Goal: Information Seeking & Learning: Learn about a topic

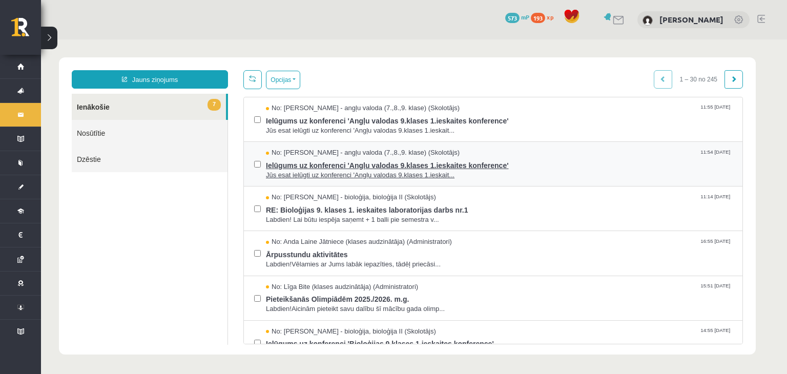
click at [334, 160] on span "Ielūgums uz konferenci 'Angļu valodas 9.klases 1.ieskaites konference'" at bounding box center [499, 164] width 466 height 13
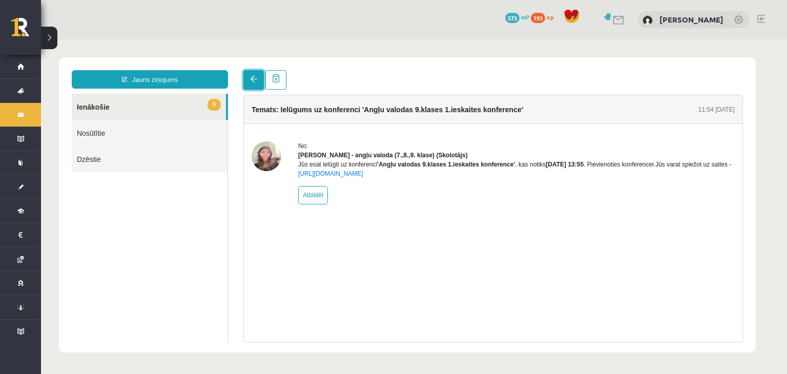
click at [253, 80] on span at bounding box center [253, 78] width 7 height 7
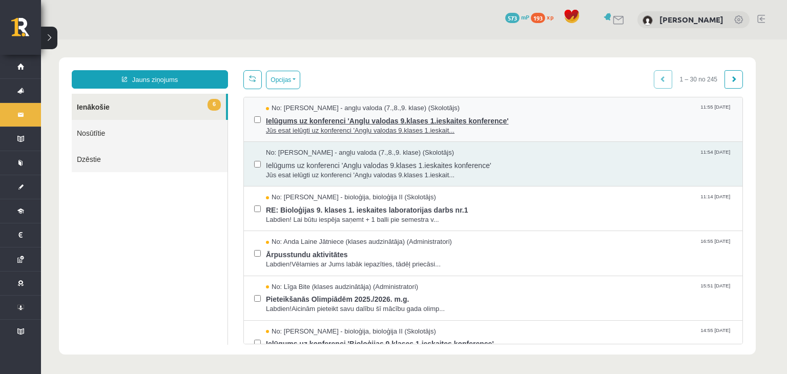
click at [329, 126] on span "Jūs esat ielūgti uz konferenci 'Angļu valodas 9.klases 1.ieskait..." at bounding box center [499, 131] width 466 height 10
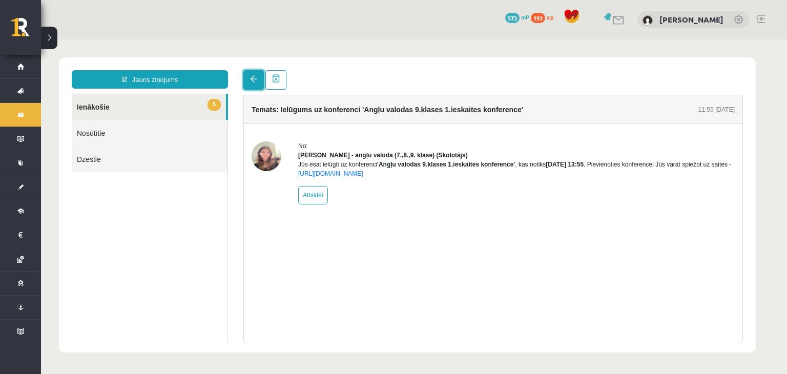
click at [258, 79] on link at bounding box center [253, 79] width 20 height 19
click at [246, 74] on link at bounding box center [253, 79] width 20 height 19
click at [251, 80] on span at bounding box center [253, 78] width 7 height 7
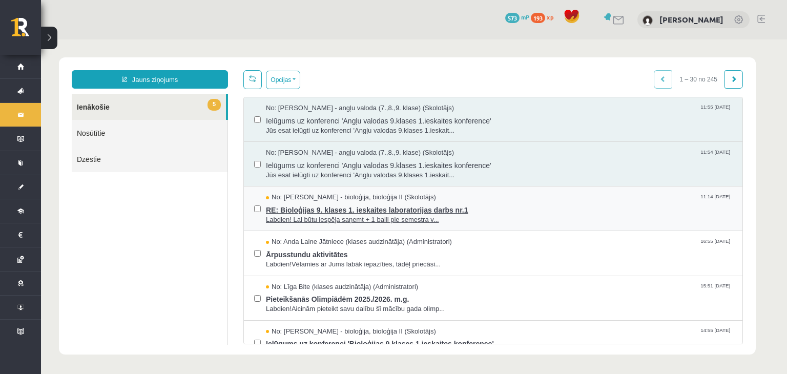
click at [320, 215] on span "Labdien! Lai būtu iespēja saņemt + 1 balli pie semestra v..." at bounding box center [499, 220] width 466 height 10
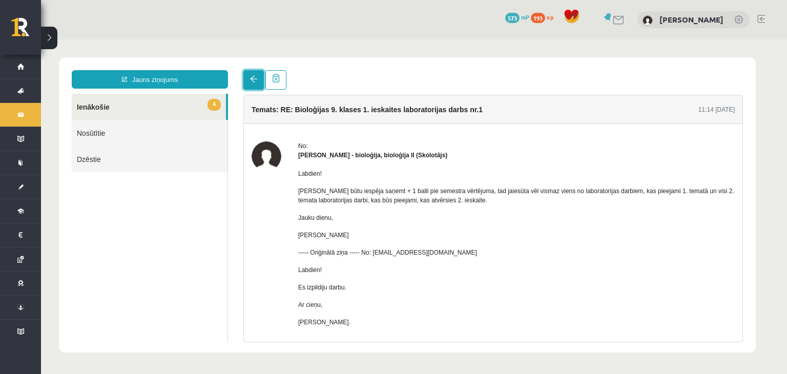
click at [246, 78] on link at bounding box center [253, 79] width 20 height 19
click at [254, 79] on span at bounding box center [253, 78] width 7 height 7
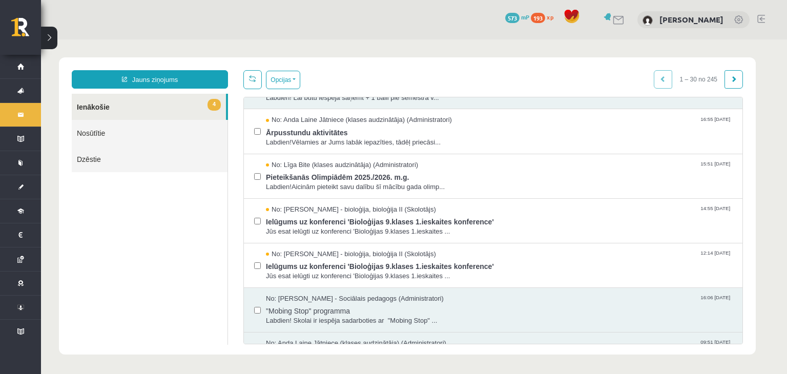
scroll to position [129, 0]
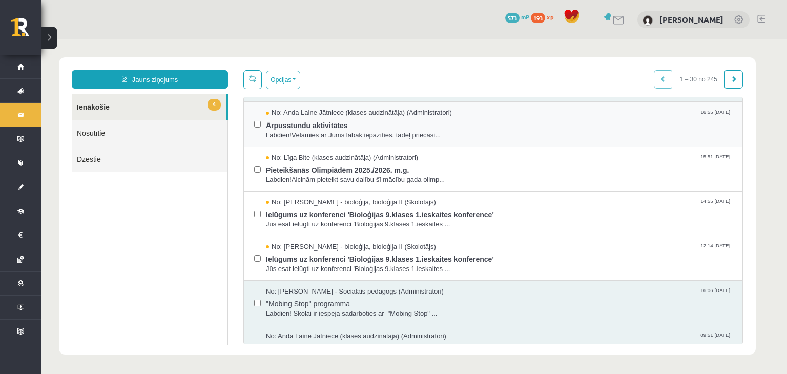
click at [332, 134] on span "Labdien!Vēlamies ar Jums labāk iepazīties, tādēļ priecāsi..." at bounding box center [499, 136] width 466 height 10
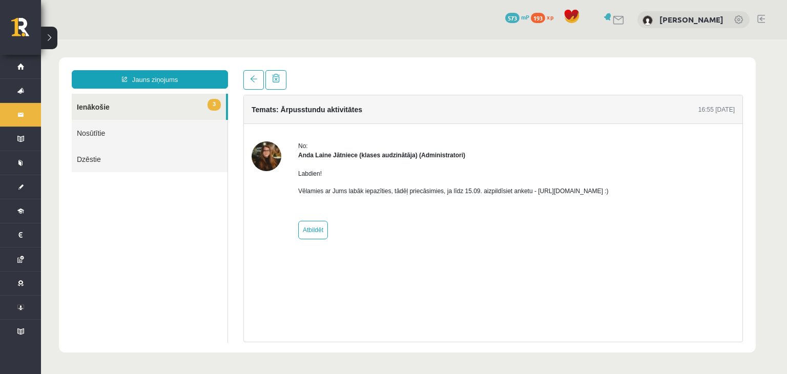
scroll to position [0, 0]
click at [247, 85] on link at bounding box center [253, 79] width 20 height 19
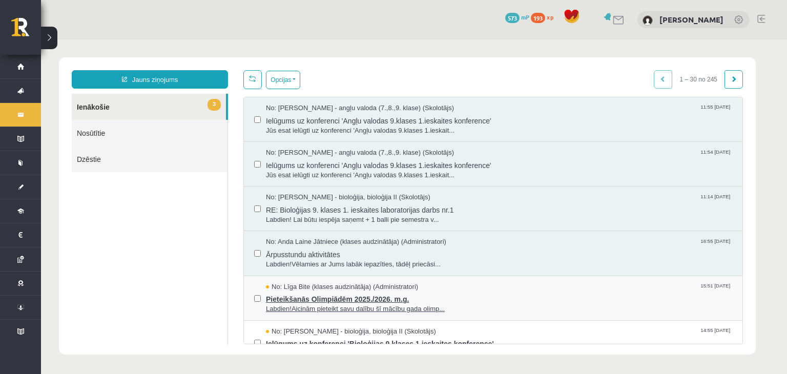
click at [333, 302] on span "Pieteikšanās Olimpiādēm 2025./2026. m.g." at bounding box center [499, 298] width 466 height 13
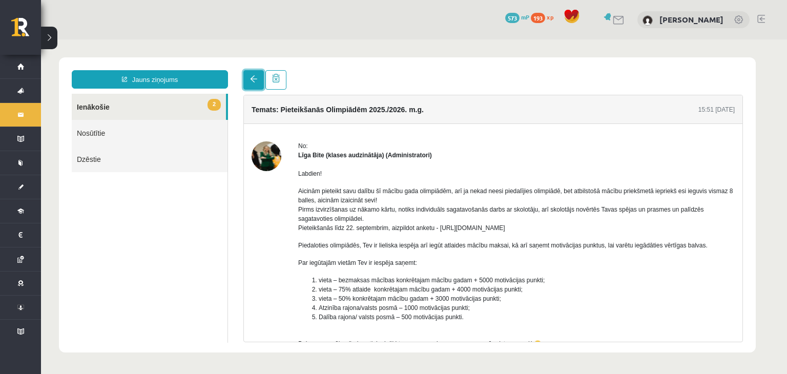
click at [253, 82] on span at bounding box center [253, 78] width 7 height 7
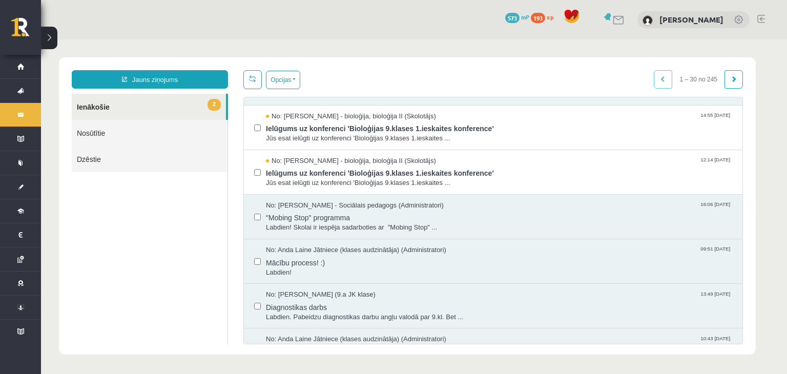
scroll to position [225, 0]
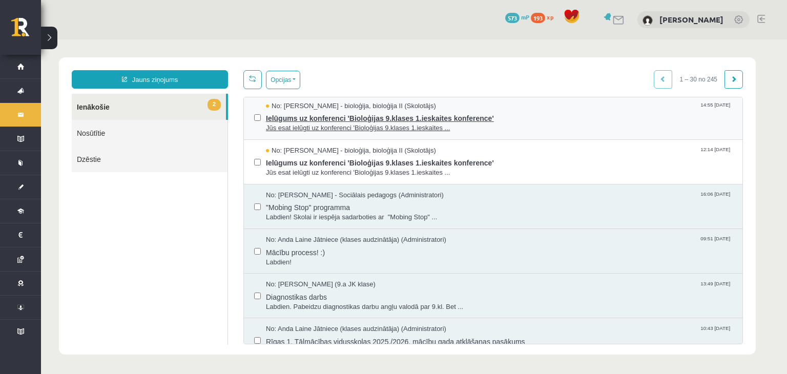
click at [482, 111] on span "Ielūgums uz konferenci 'Bioloģijas 9.klases 1.ieskaites konference'" at bounding box center [499, 117] width 466 height 13
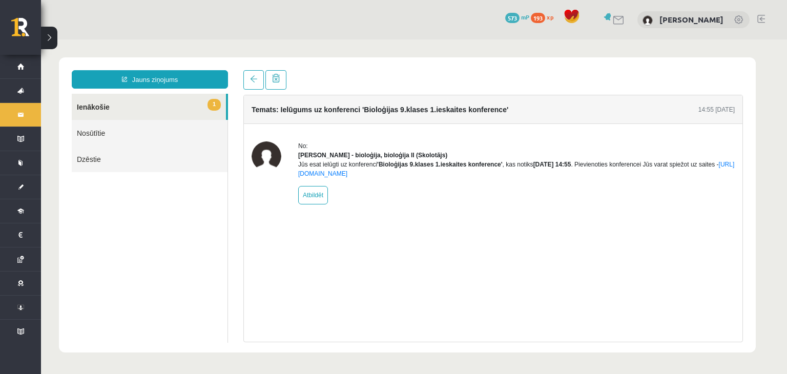
scroll to position [0, 0]
click at [252, 78] on span at bounding box center [253, 78] width 7 height 7
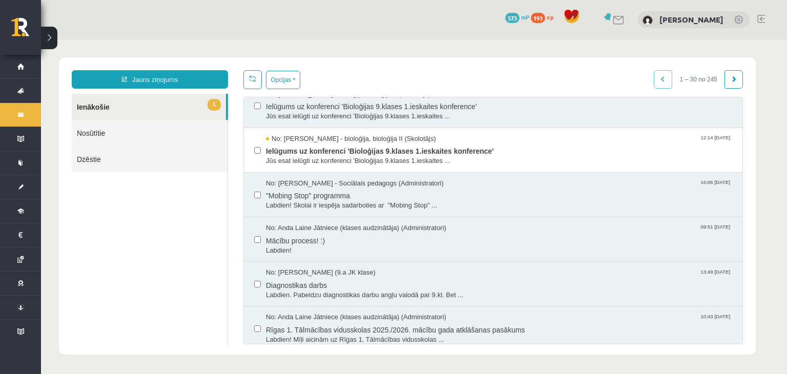
scroll to position [266, 0]
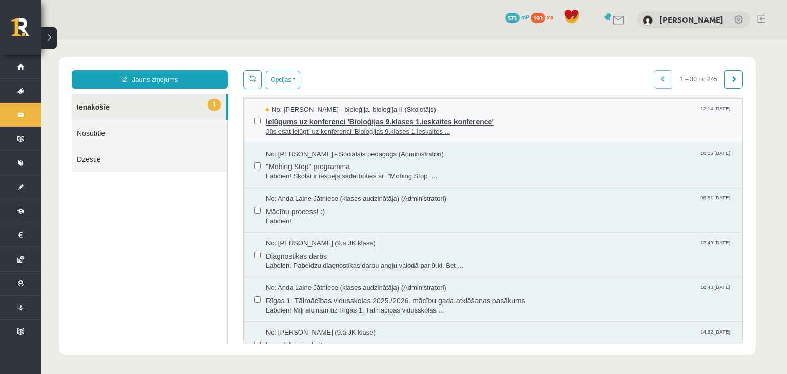
click at [462, 117] on span "Ielūgums uz konferenci 'Bioloģijas 9.klases 1.ieskaites konference'" at bounding box center [499, 120] width 466 height 13
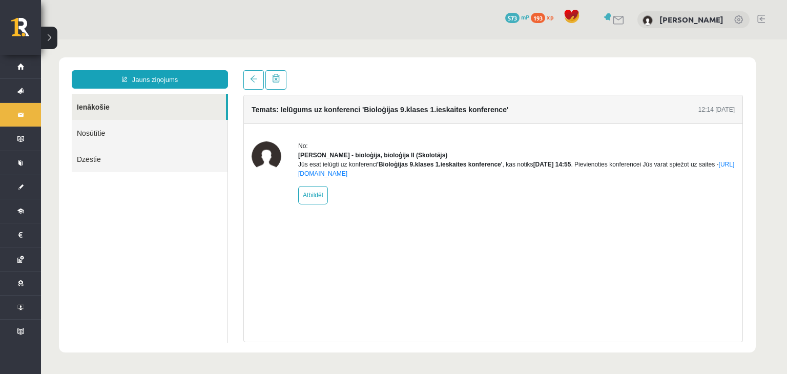
scroll to position [0, 0]
click at [242, 82] on div "Temats: Ielūgums uz konferenci 'Bioloģijas 9.klases 1.ieskaites konference' 12:…" at bounding box center [493, 206] width 515 height 272
click at [251, 82] on span at bounding box center [253, 78] width 7 height 7
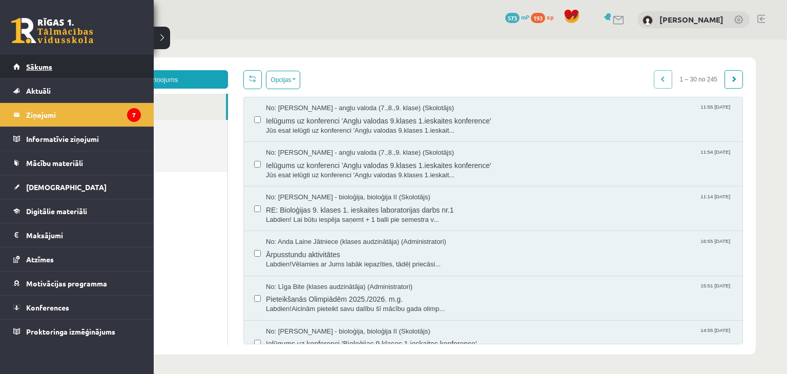
click at [26, 68] on span "Sākums" at bounding box center [39, 66] width 26 height 9
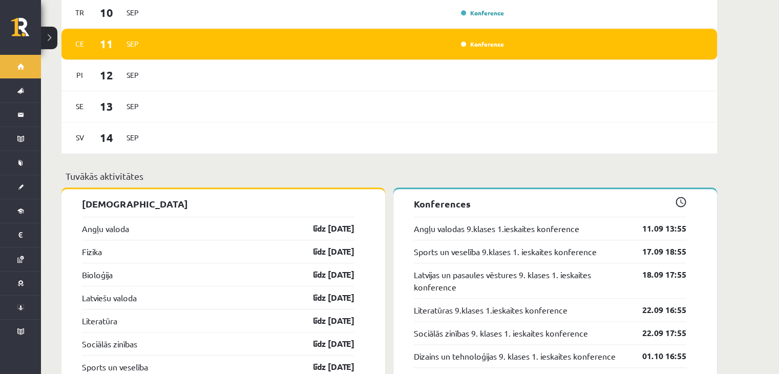
scroll to position [875, 0]
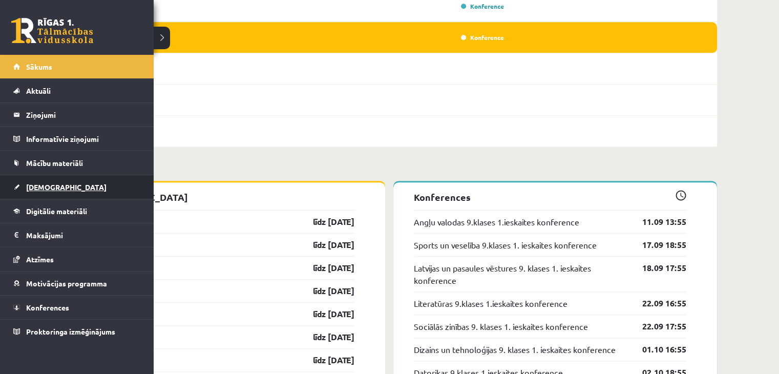
click at [35, 194] on link "[DEMOGRAPHIC_DATA]" at bounding box center [77, 187] width 128 height 24
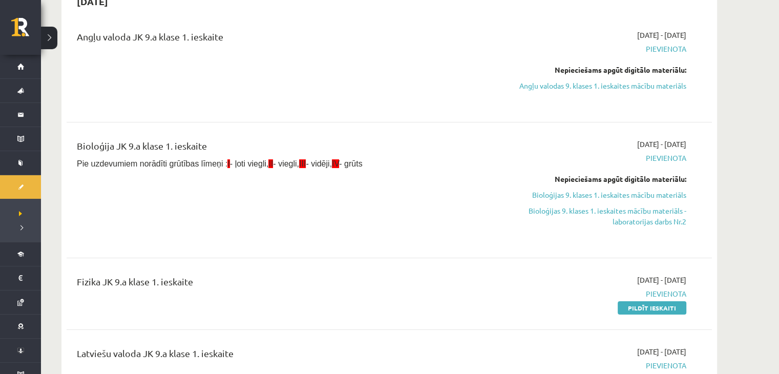
scroll to position [105, 0]
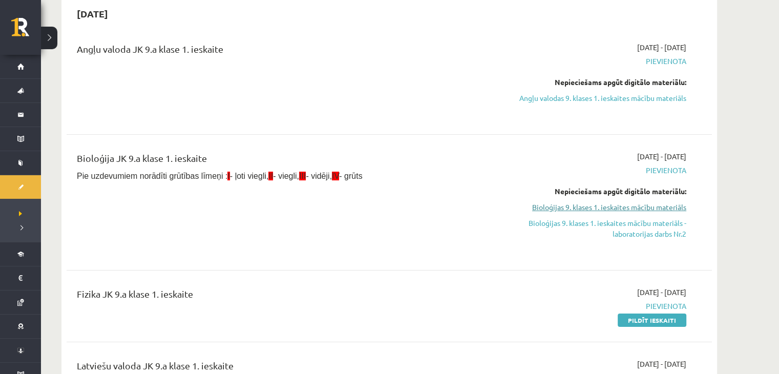
click at [625, 206] on link "Bioloģijas 9. klases 1. ieskaites mācību materiāls" at bounding box center [589, 207] width 193 height 11
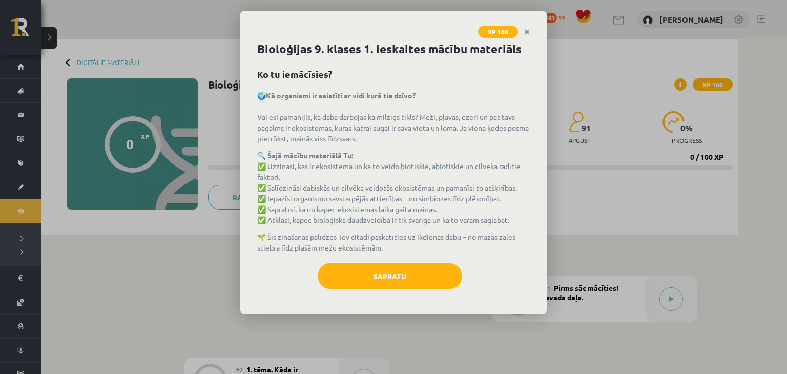
click at [564, 187] on div "XP 100 Bioloģijas 9. klases 1. ieskaites mācību materiāls Ko tu iemācīsies? 🌍Kā…" at bounding box center [393, 187] width 787 height 374
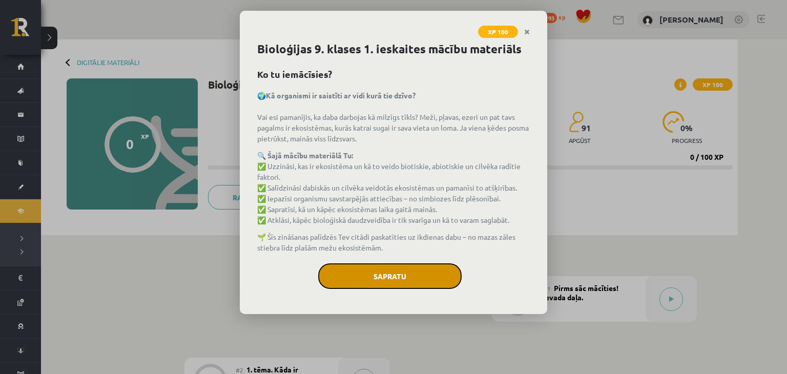
click at [393, 277] on button "Sapratu" at bounding box center [389, 276] width 143 height 26
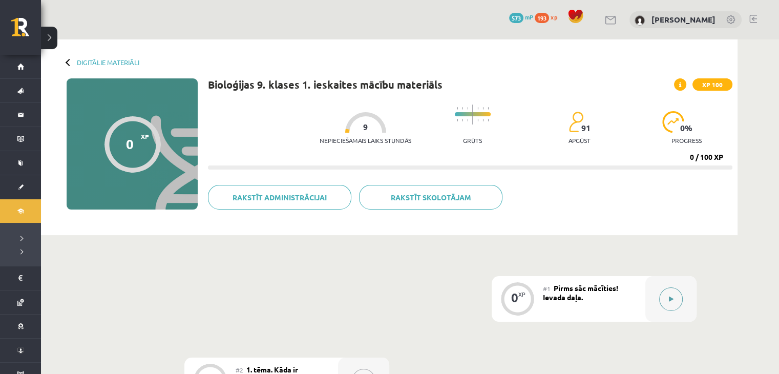
click at [676, 295] on button at bounding box center [671, 299] width 24 height 24
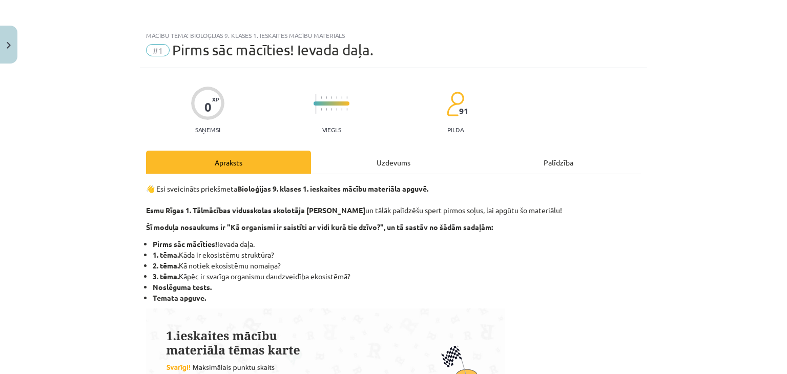
drag, startPoint x: 676, startPoint y: 295, endPoint x: 526, endPoint y: 252, distance: 155.7
click at [526, 252] on ul "Pirms sāc mācīties! Ievada daļa. 1. tēma. Kāda ir ekosistēmu struktūra? 2. tēma…" at bounding box center [393, 271] width 495 height 65
click at [484, 258] on li "1. tēma. Kāda ir ekosistēmu struktūra?" at bounding box center [397, 255] width 488 height 11
click at [388, 160] on div "Uzdevums" at bounding box center [393, 162] width 165 height 23
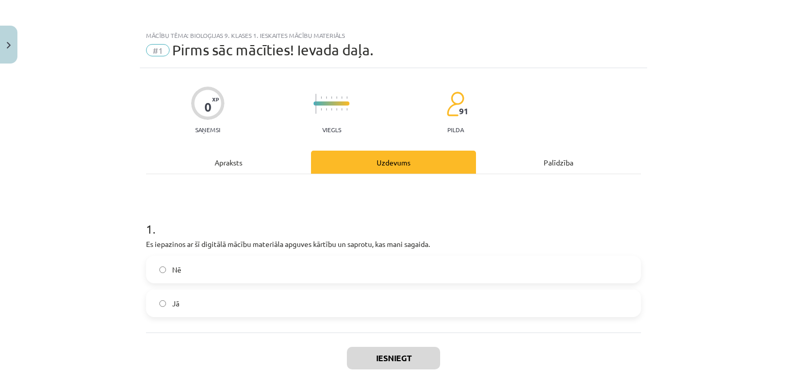
scroll to position [26, 0]
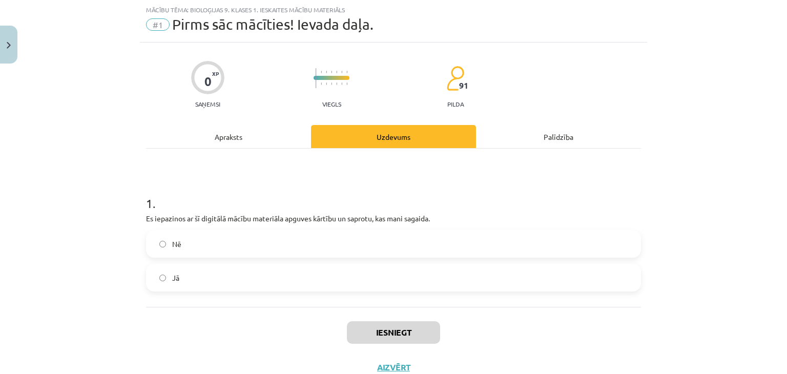
click at [296, 277] on label "Jā" at bounding box center [393, 278] width 493 height 26
click at [383, 334] on button "Iesniegt" at bounding box center [393, 332] width 93 height 23
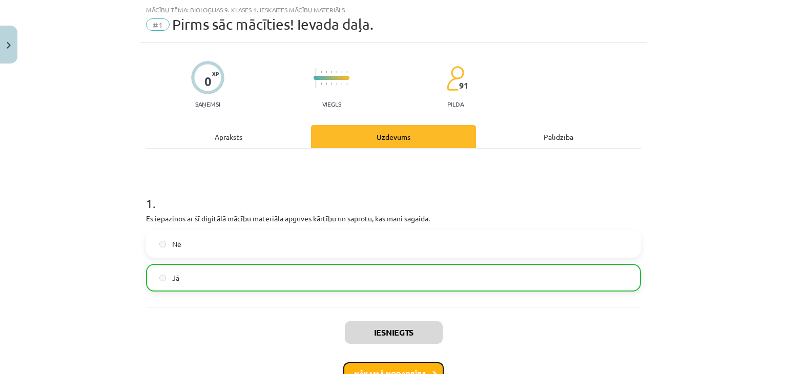
click at [419, 367] on button "Nākamā nodarbība" at bounding box center [393, 374] width 100 height 24
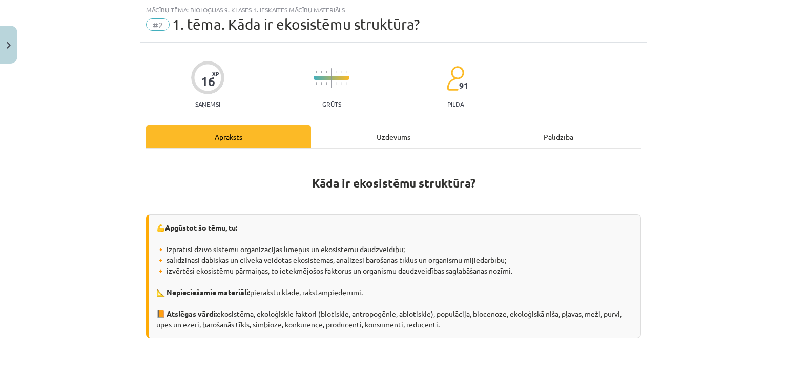
click at [402, 139] on div "Uzdevums" at bounding box center [393, 136] width 165 height 23
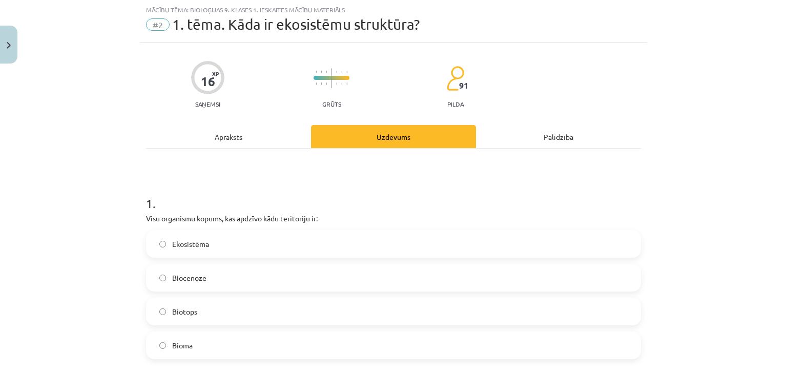
click at [239, 138] on div "Apraksts" at bounding box center [228, 136] width 165 height 23
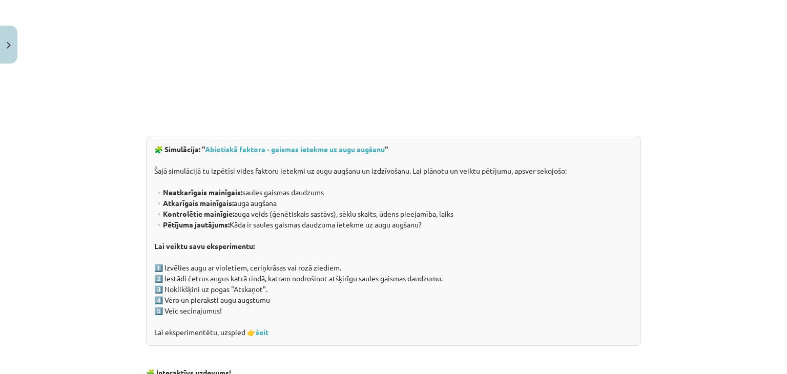
scroll to position [1027, 0]
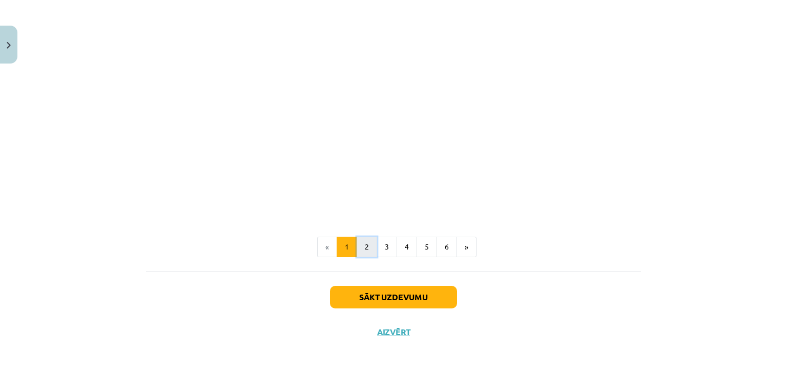
click at [363, 251] on button "2" at bounding box center [367, 247] width 20 height 20
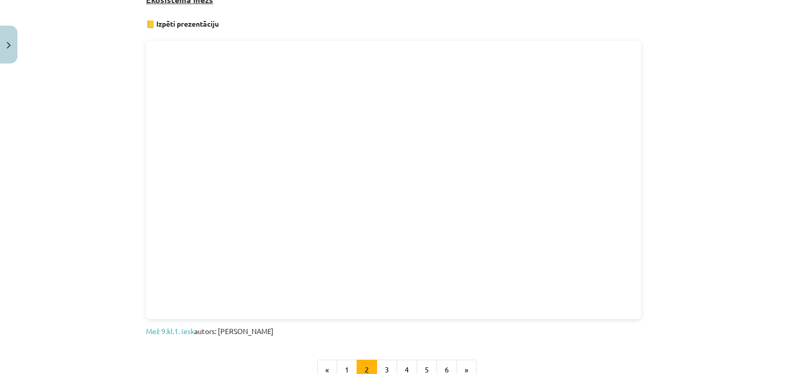
scroll to position [549, 0]
click at [706, 238] on div "Mācību tēma: Bioloģijas 9. klases 1. ieskaites mācību materiāls #2 1. tēma. Kād…" at bounding box center [393, 187] width 787 height 374
click at [571, 366] on ul "« 1 2 3 4 5 6 »" at bounding box center [393, 366] width 495 height 20
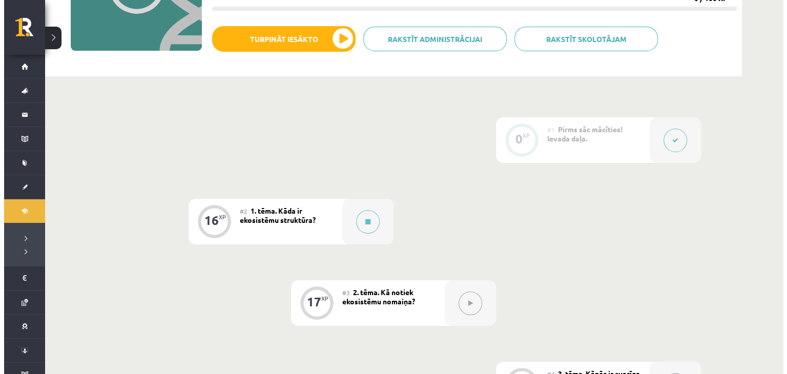
scroll to position [162, 0]
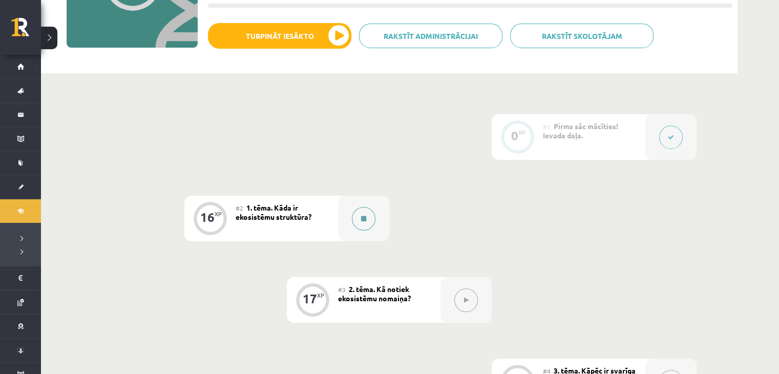
click at [368, 219] on button at bounding box center [364, 219] width 24 height 24
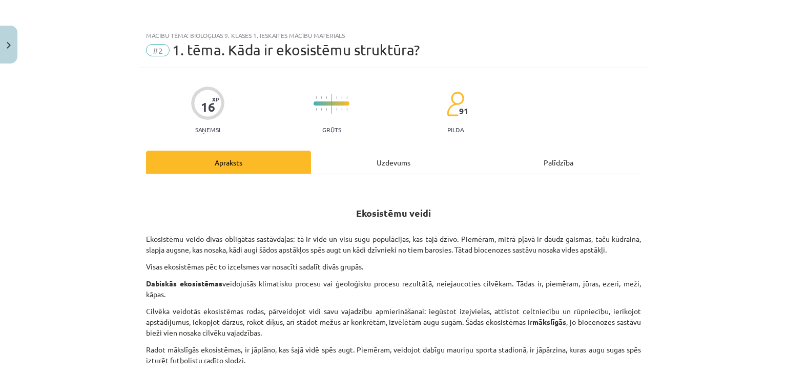
click at [377, 158] on div "Uzdevums" at bounding box center [393, 162] width 165 height 23
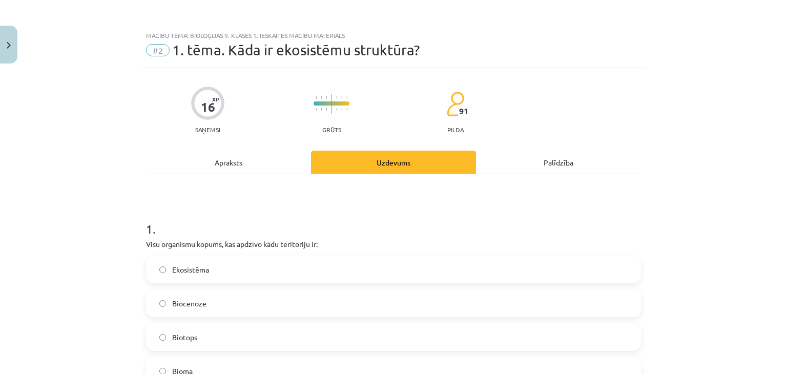
scroll to position [26, 0]
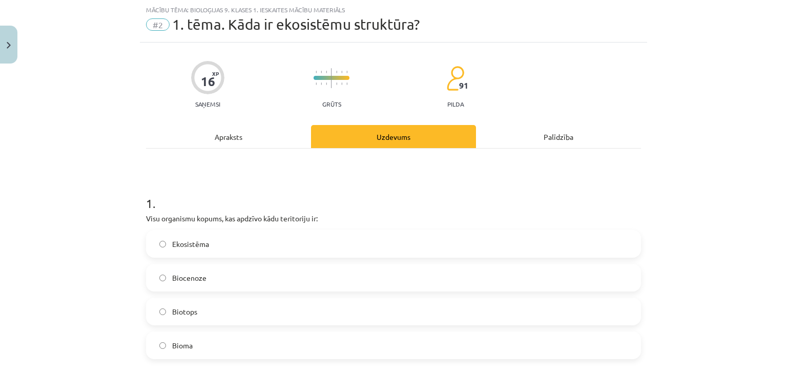
click at [221, 138] on div "Apraksts" at bounding box center [228, 136] width 165 height 23
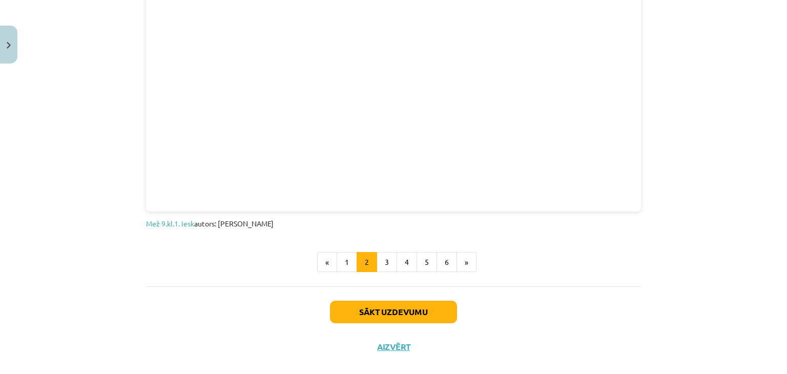
scroll to position [667, 0]
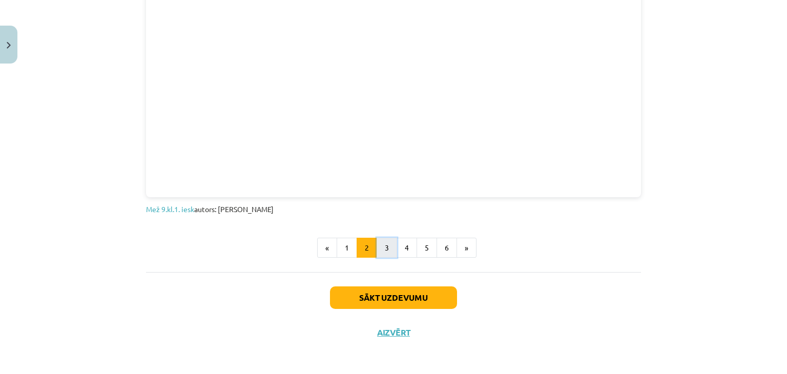
click at [382, 244] on button "3" at bounding box center [387, 248] width 20 height 20
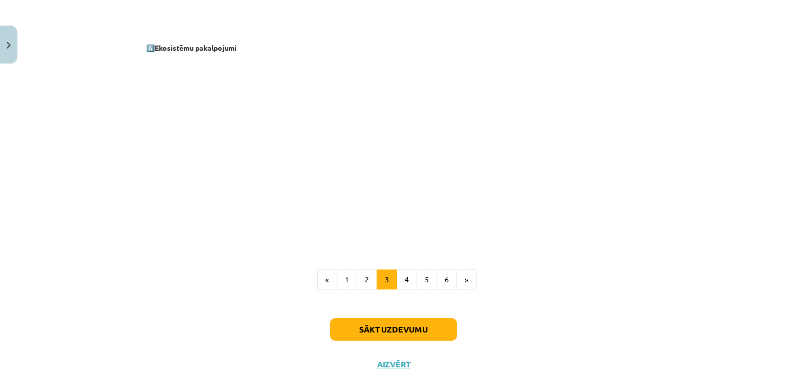
scroll to position [1421, 0]
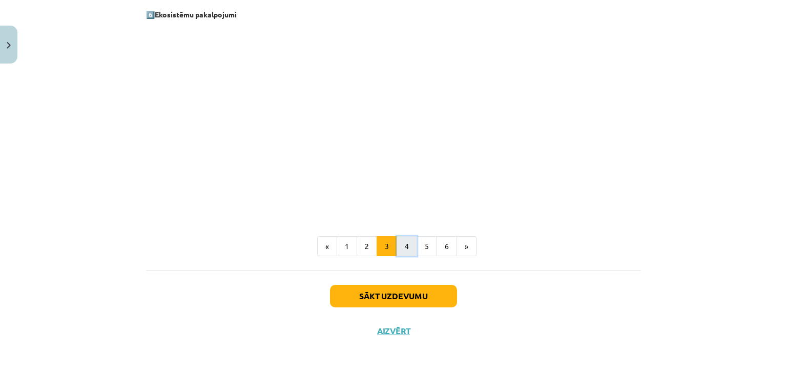
click at [407, 246] on button "4" at bounding box center [407, 246] width 20 height 20
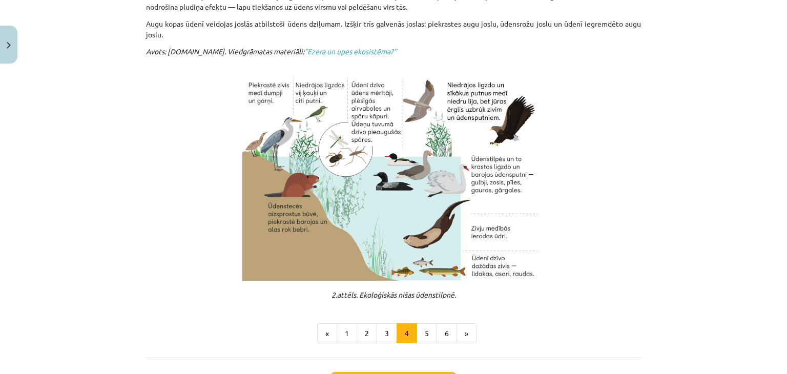
scroll to position [377, 0]
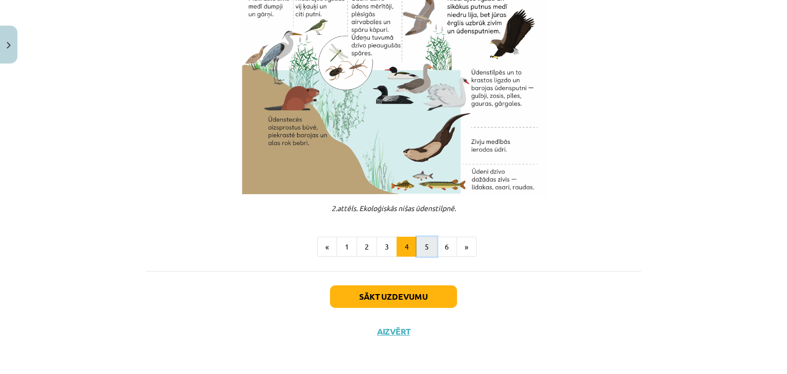
click at [424, 247] on button "5" at bounding box center [427, 247] width 20 height 20
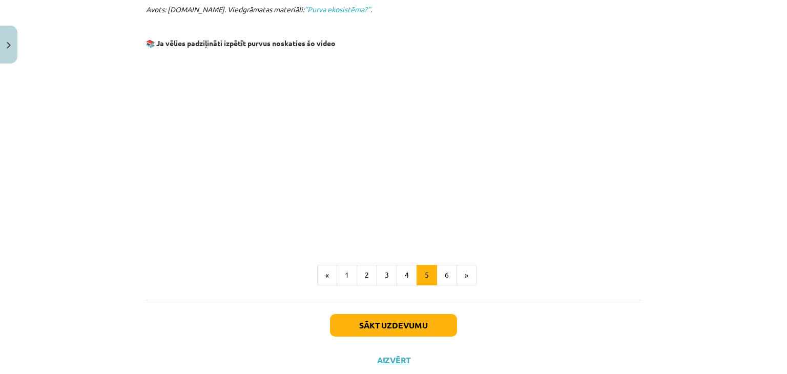
scroll to position [793, 0]
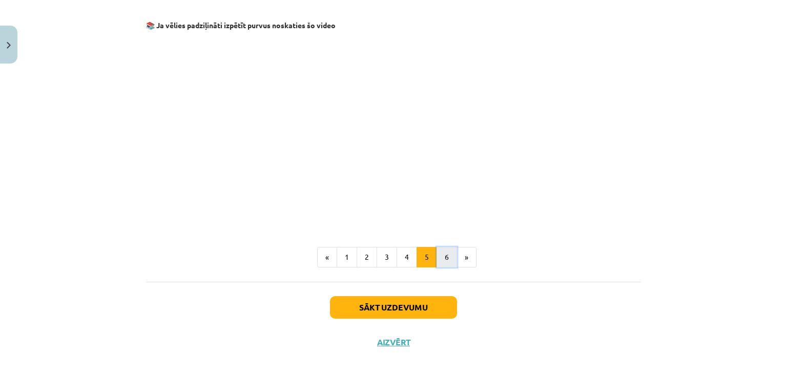
click at [445, 248] on button "6" at bounding box center [447, 257] width 20 height 20
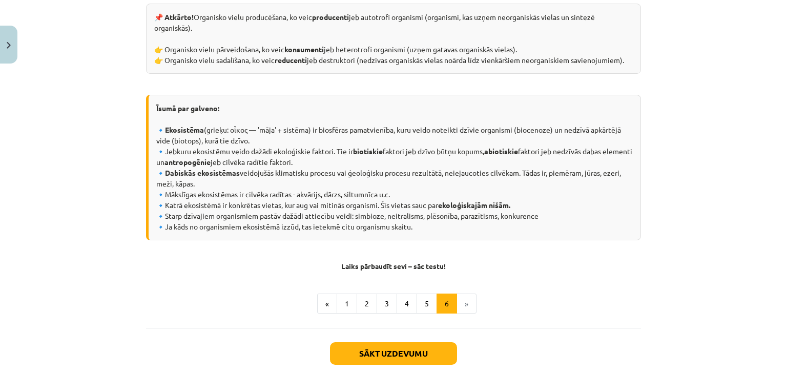
scroll to position [486, 0]
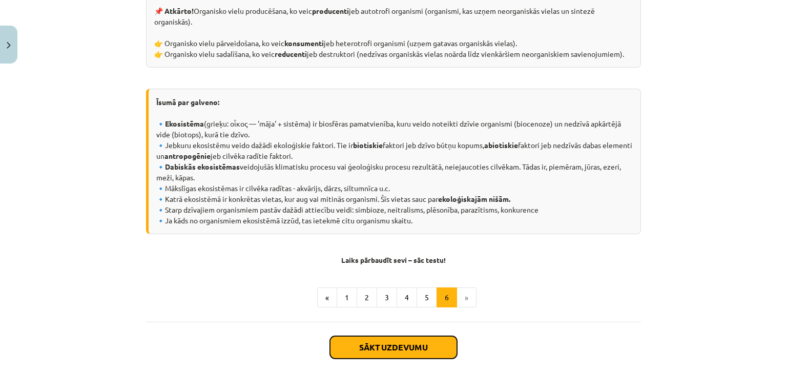
click at [409, 340] on button "Sākt uzdevumu" at bounding box center [393, 347] width 127 height 23
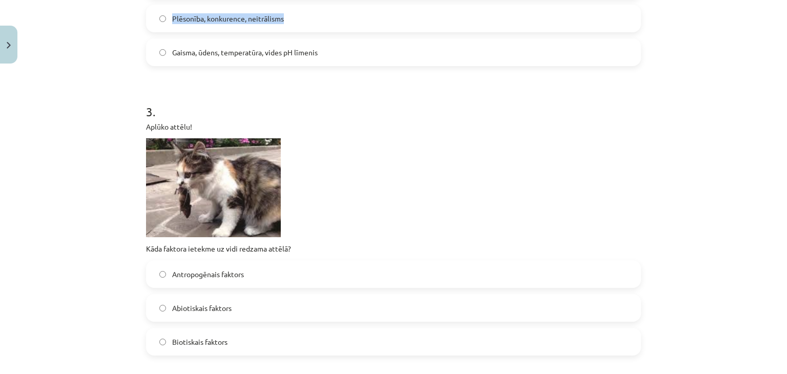
scroll to position [482, 0]
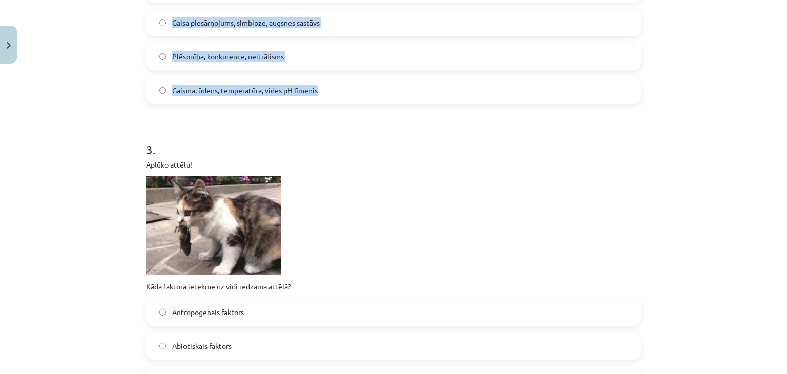
drag, startPoint x: 135, startPoint y: 196, endPoint x: 346, endPoint y: 94, distance: 235.1
click at [346, 94] on div "Mācību tēma: Bioloģijas 9. klases 1. ieskaites mācību materiāls #2 1. tēma. Kād…" at bounding box center [393, 187] width 787 height 374
copy form "1 . Visu organismu kopums, kas apdzīvo kādu teritoriju ir: Ekosistēma Biocenoze…"
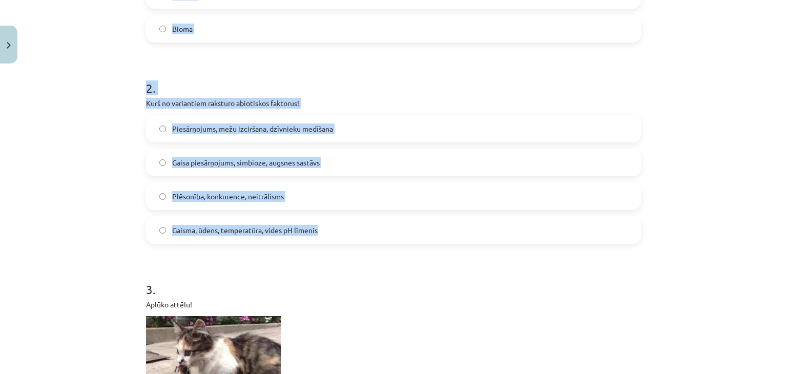
scroll to position [340, 0]
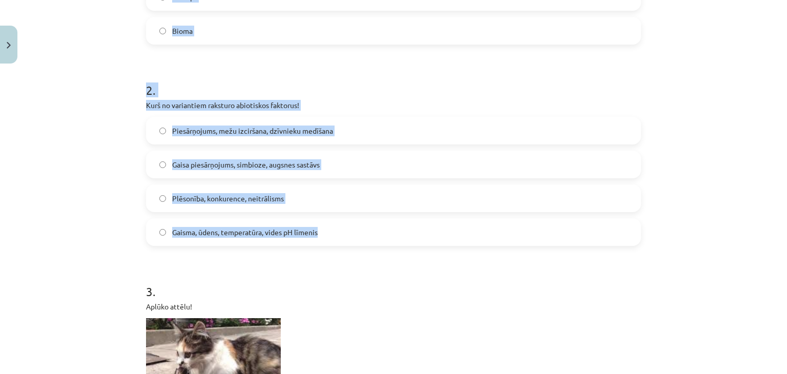
click at [533, 232] on label "Gaisma, ūdens, temperatūra, vides pH līmenis" at bounding box center [393, 232] width 493 height 26
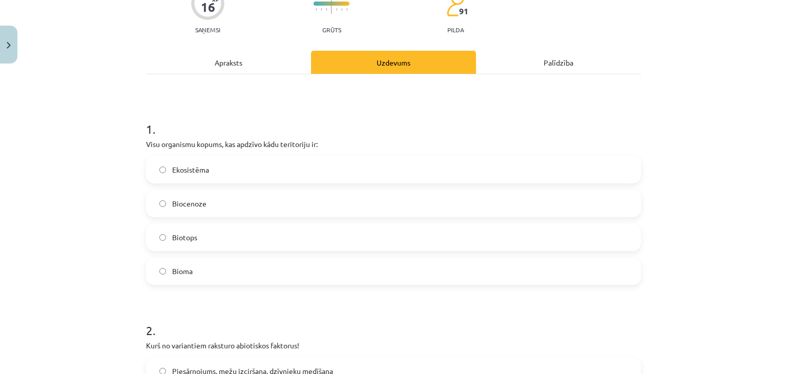
scroll to position [136, 0]
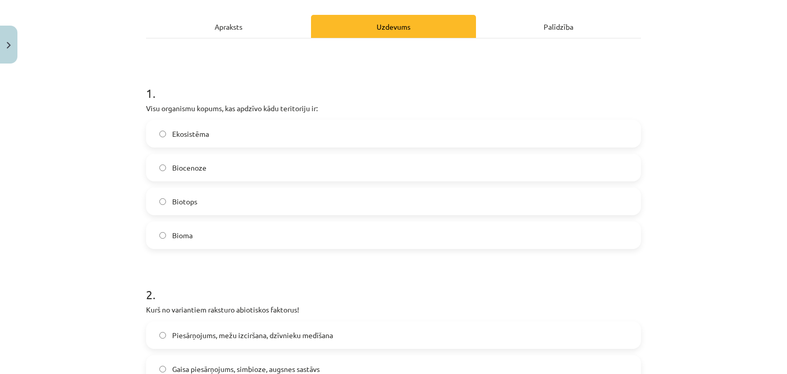
click at [324, 169] on label "Biocenoze" at bounding box center [393, 168] width 493 height 26
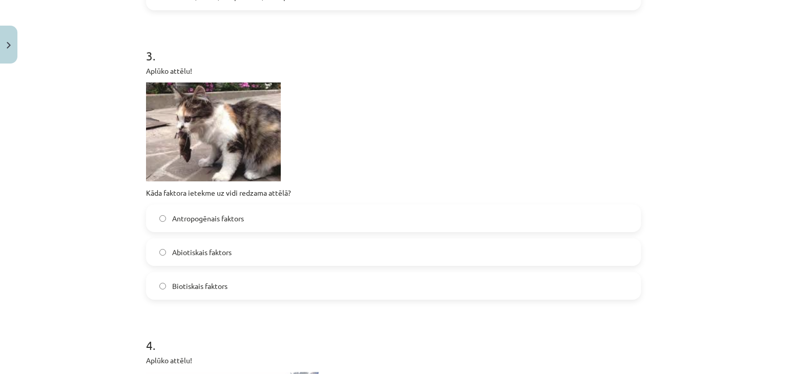
scroll to position [588, 0]
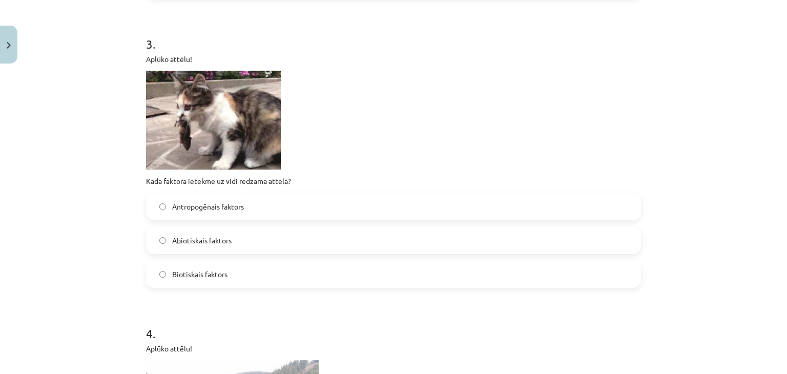
click at [300, 283] on label "Biotiskais faktors" at bounding box center [393, 274] width 493 height 26
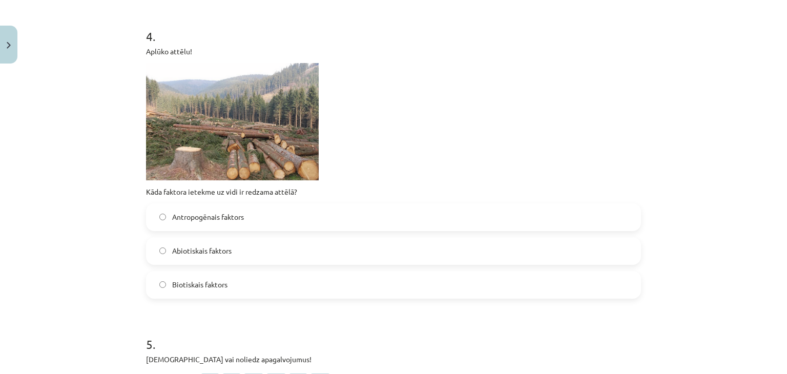
scroll to position [887, 0]
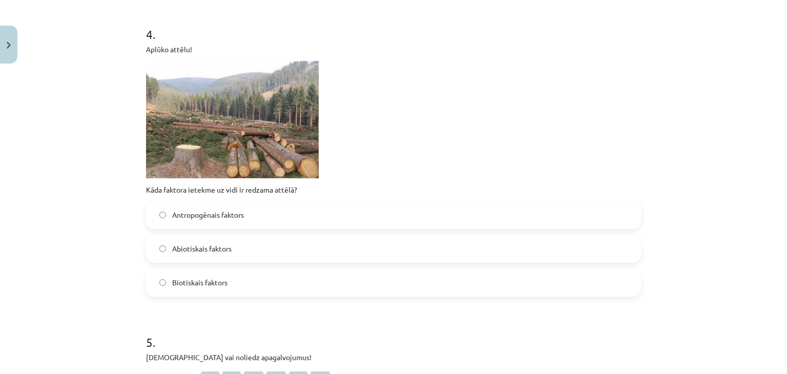
click at [361, 51] on p "Aplūko attēlu!" at bounding box center [393, 49] width 495 height 11
click at [325, 215] on label "Antropogēnais faktors" at bounding box center [393, 215] width 493 height 26
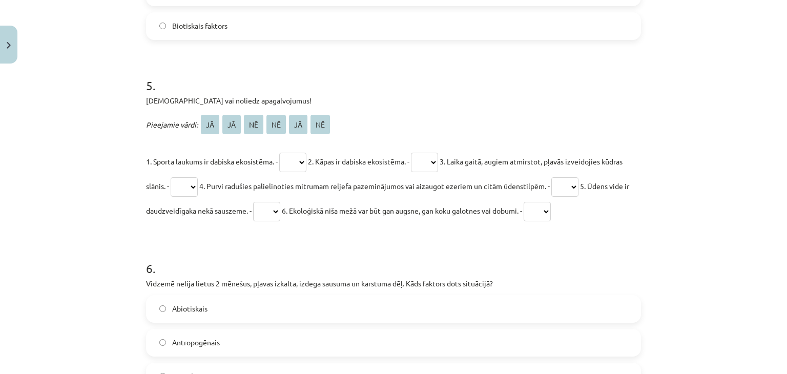
scroll to position [1146, 0]
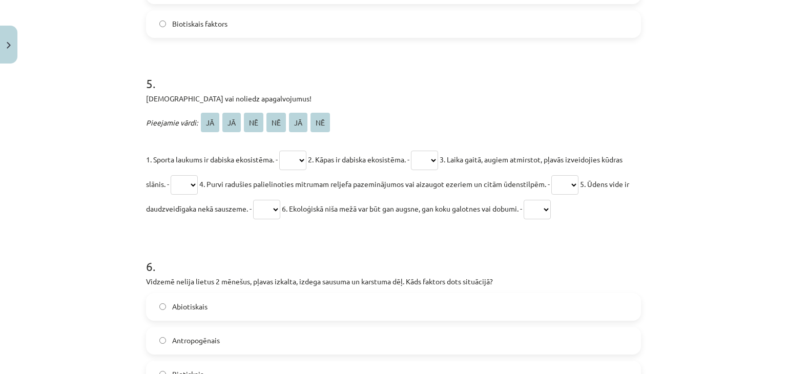
click at [332, 37] on div "Biotiskais faktors" at bounding box center [393, 24] width 495 height 28
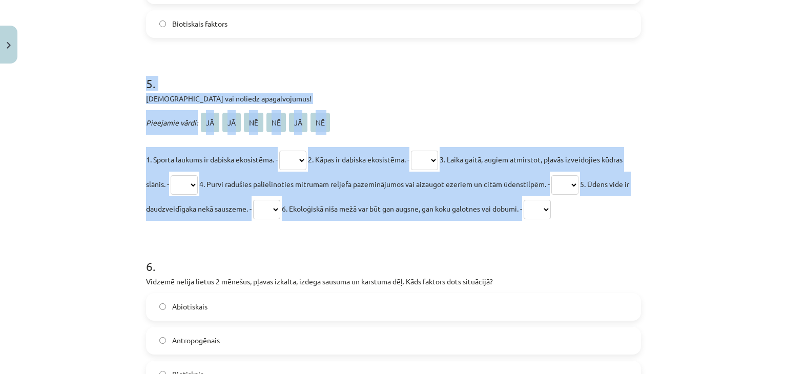
drag, startPoint x: 139, startPoint y: 76, endPoint x: 642, endPoint y: 210, distance: 520.1
drag, startPoint x: 637, startPoint y: 214, endPoint x: 130, endPoint y: 64, distance: 529.3
click at [130, 64] on div "Mācību tēma: Bioloģijas 9. klases 1. ieskaites mācību materiāls #2 1. tēma. Kād…" at bounding box center [393, 187] width 787 height 374
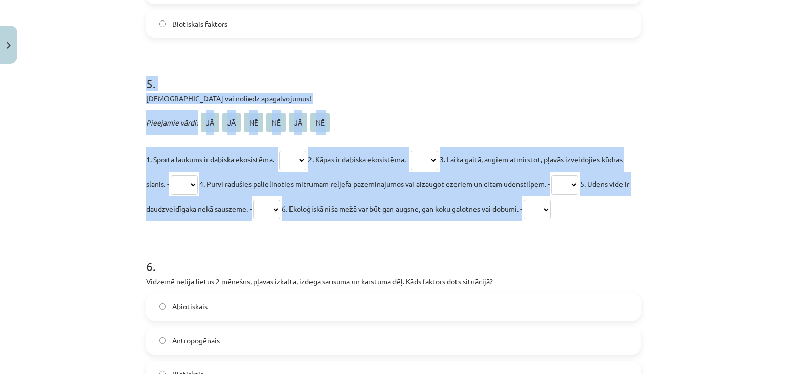
copy div "5 . Apstiprini vai noliedz apagalvojumus! Pieejamie vārdi: JĀ JĀ NĒ NĒ JĀ NĒ 1.…"
click at [292, 164] on select "** ** ** ** ** **" at bounding box center [292, 160] width 27 height 19
select select "**"
click at [280, 151] on select "** ** ** ** ** **" at bounding box center [292, 160] width 27 height 19
click at [437, 159] on select "** ** ** ** ** **" at bounding box center [424, 160] width 27 height 19
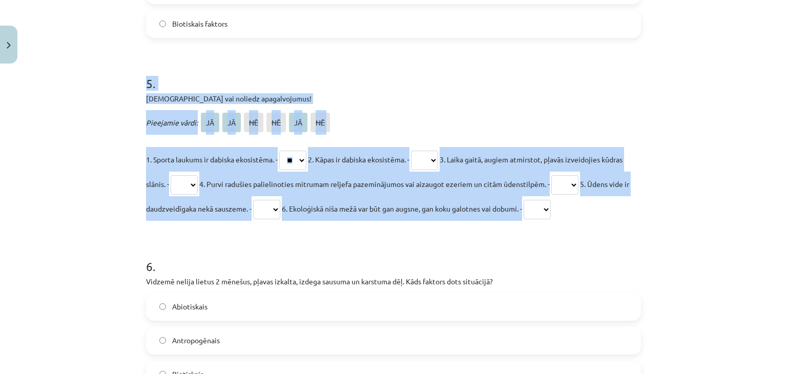
select select "**"
click at [420, 151] on select "** ** ** ** ** **" at bounding box center [424, 160] width 27 height 19
click at [421, 78] on h1 "5 ." at bounding box center [393, 74] width 495 height 32
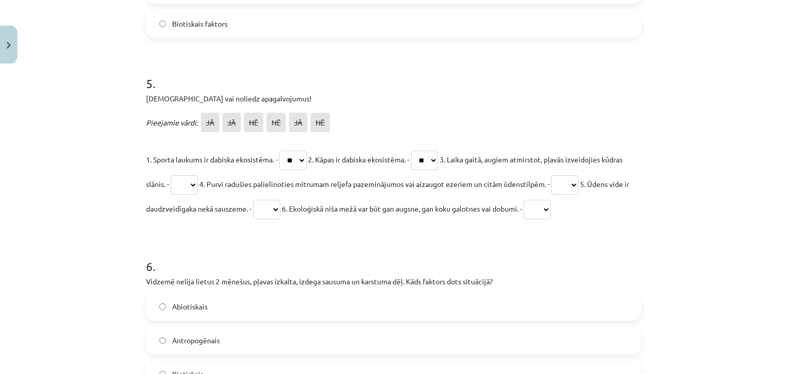
click at [198, 183] on select "** ** ** ** ** **" at bounding box center [184, 184] width 27 height 19
select select "**"
click at [192, 175] on select "** ** ** ** ** **" at bounding box center [184, 184] width 27 height 19
click at [578, 185] on select "** ** ** ** ** **" at bounding box center [564, 184] width 27 height 19
select select "**"
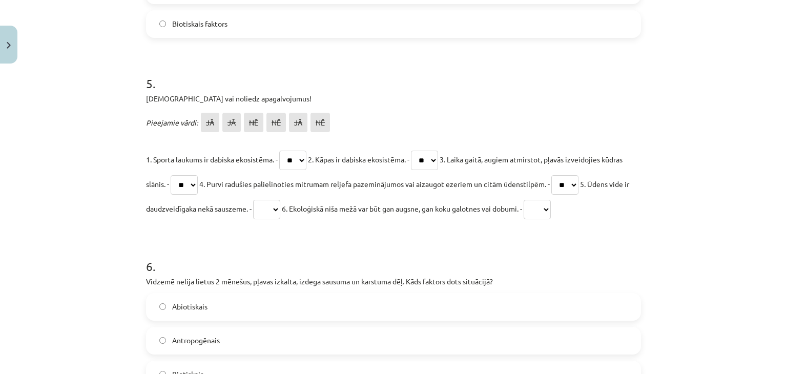
click at [578, 175] on select "** ** ** ** ** **" at bounding box center [564, 184] width 27 height 19
click at [280, 208] on select "** ** ** ** ** **" at bounding box center [266, 209] width 27 height 19
select select "**"
click at [280, 200] on select "** ** ** ** ** **" at bounding box center [266, 209] width 27 height 19
click at [551, 205] on select "** ** ** ** ** **" at bounding box center [537, 209] width 27 height 19
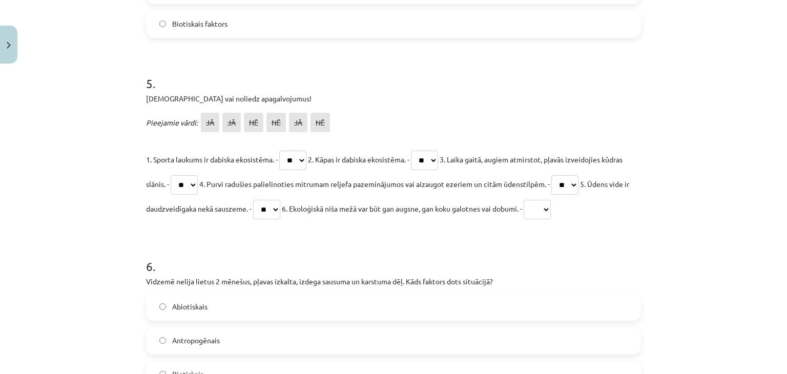
select select "**"
click at [551, 200] on select "** ** ** ** ** **" at bounding box center [537, 209] width 27 height 19
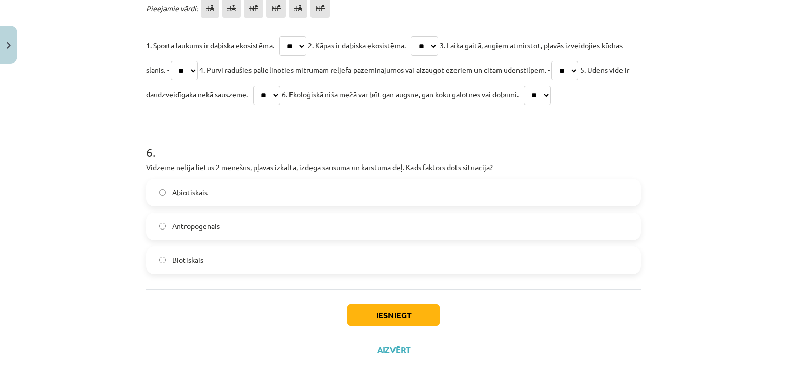
scroll to position [1278, 0]
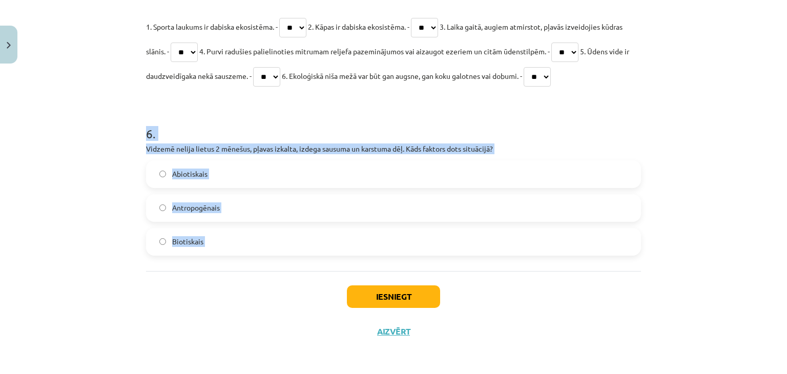
drag, startPoint x: 128, startPoint y: 130, endPoint x: 282, endPoint y: 283, distance: 217.4
click at [282, 283] on div "Mācību tēma: Bioloģijas 9. klases 1. ieskaites mācību materiāls #2 1. tēma. Kād…" at bounding box center [393, 187] width 787 height 374
copy div "6 . Vidzemē nelija lietus 2 mēnešus, pļavas izkalta, izdega sausuma un karstuma…"
click at [248, 170] on label "Abiotiskais" at bounding box center [393, 174] width 493 height 26
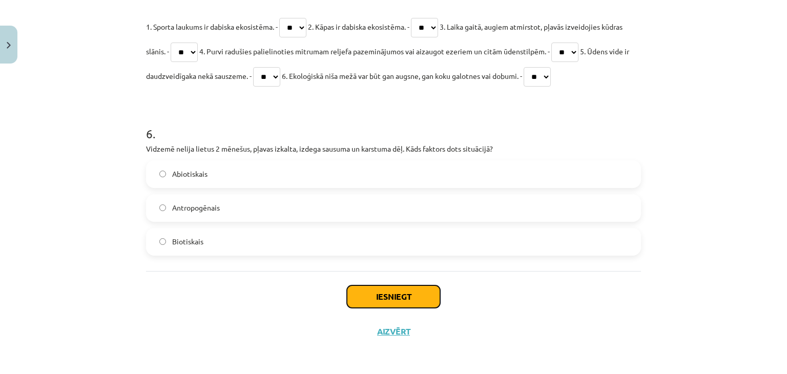
click at [370, 303] on button "Iesniegt" at bounding box center [393, 296] width 93 height 23
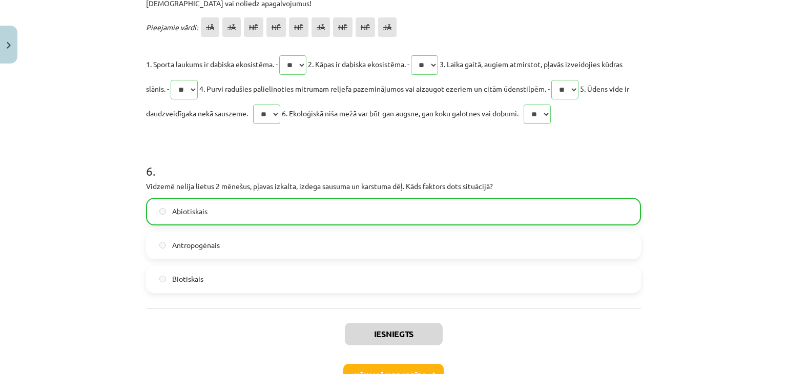
scroll to position [1311, 0]
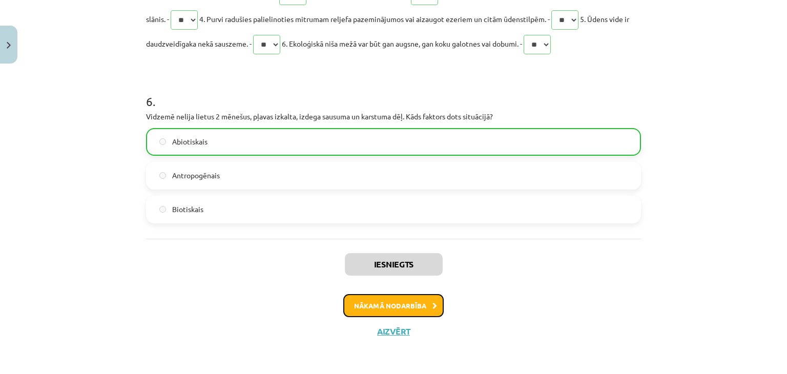
click at [359, 308] on button "Nākamā nodarbība" at bounding box center [393, 306] width 100 height 24
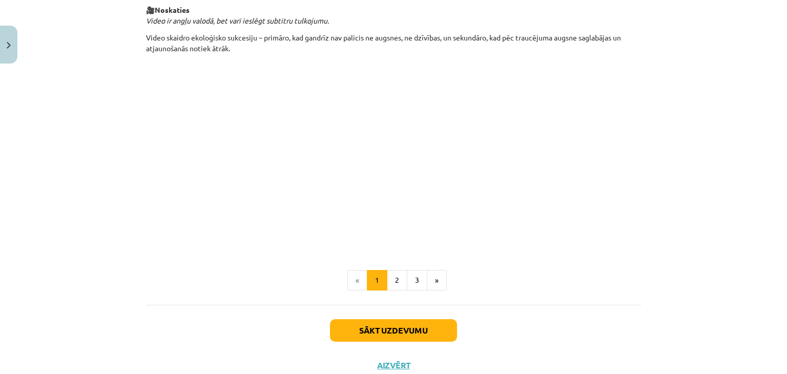
scroll to position [1055, 0]
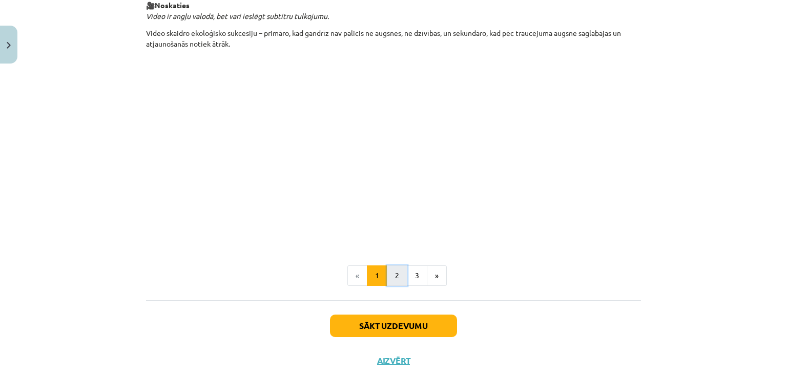
click at [391, 275] on button "2" at bounding box center [397, 275] width 20 height 20
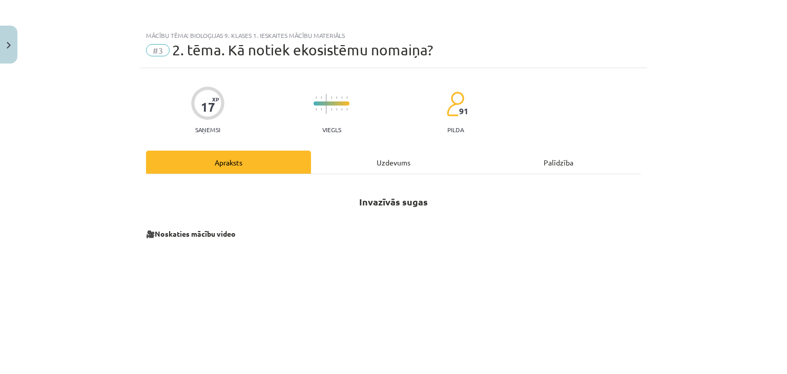
scroll to position [253, 0]
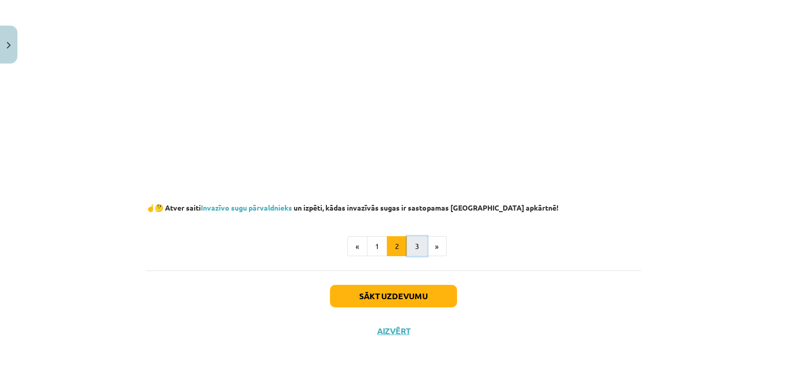
click at [411, 251] on button "3" at bounding box center [417, 246] width 20 height 20
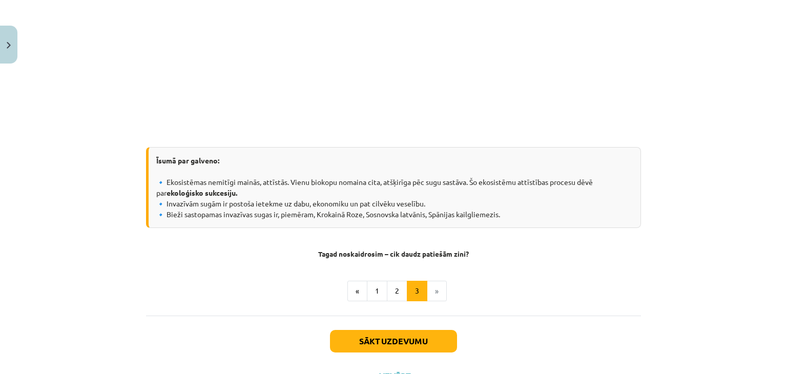
scroll to position [1041, 0]
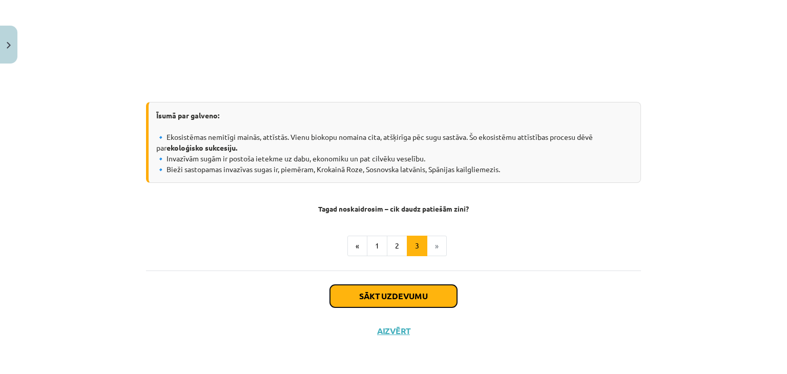
click at [413, 295] on button "Sākt uzdevumu" at bounding box center [393, 296] width 127 height 23
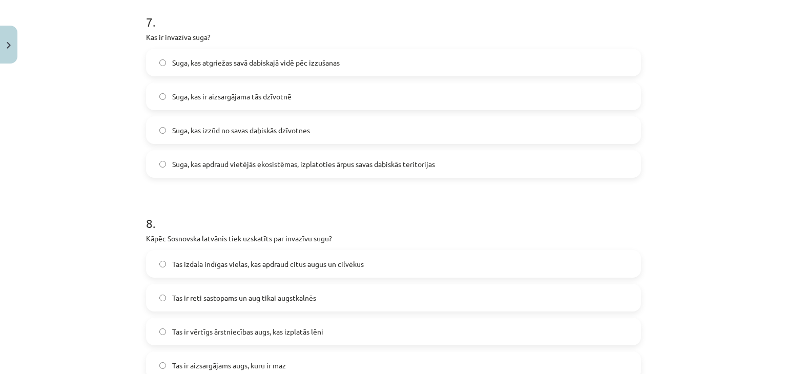
scroll to position [1539, 0]
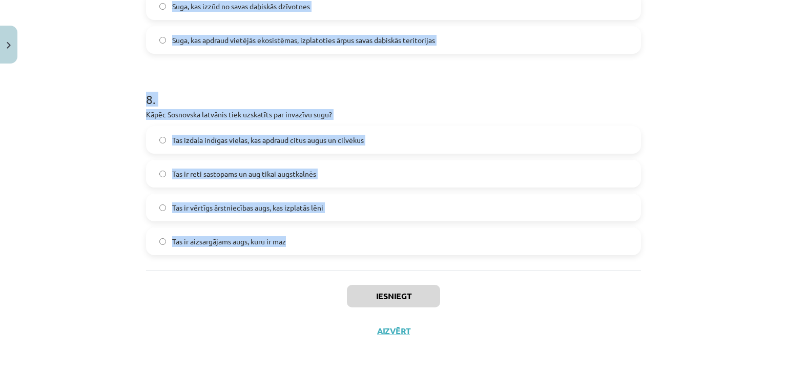
drag, startPoint x: 129, startPoint y: 187, endPoint x: 313, endPoint y: 257, distance: 196.7
click at [313, 257] on div "Mācību tēma: Bioloģijas 9. klases 1. ieskaites mācību materiāls #3 2. tēma. Kā …" at bounding box center [393, 187] width 787 height 374
copy form "1 . Kura no šīm parādībām nav piemērs ekoloģiskai sukcesijai? Pļavas aizaugšana…"
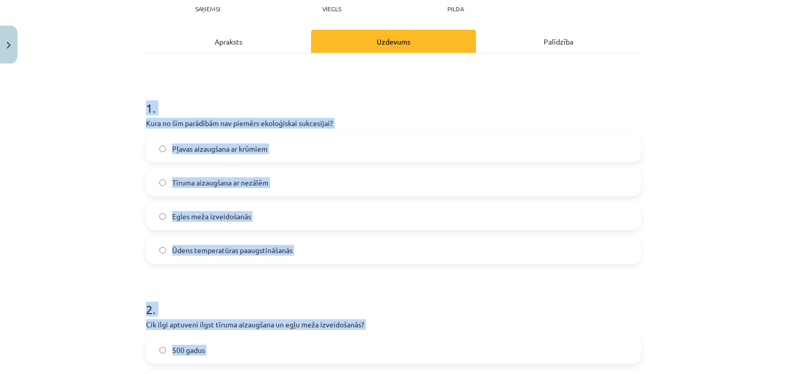
scroll to position [123, 0]
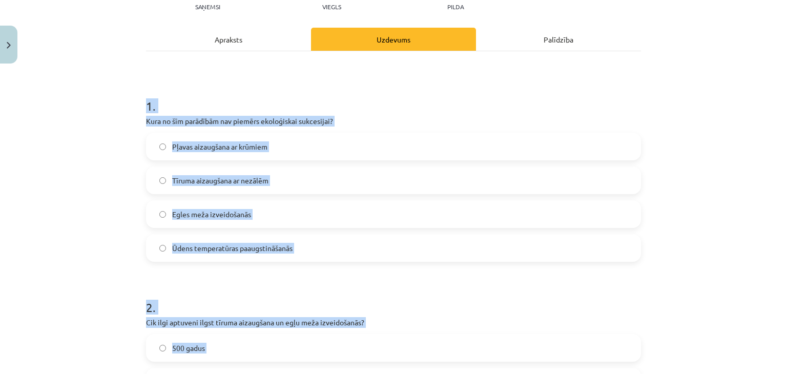
click at [318, 255] on label "Ūdens temperatūras paaugstināšanās" at bounding box center [393, 248] width 493 height 26
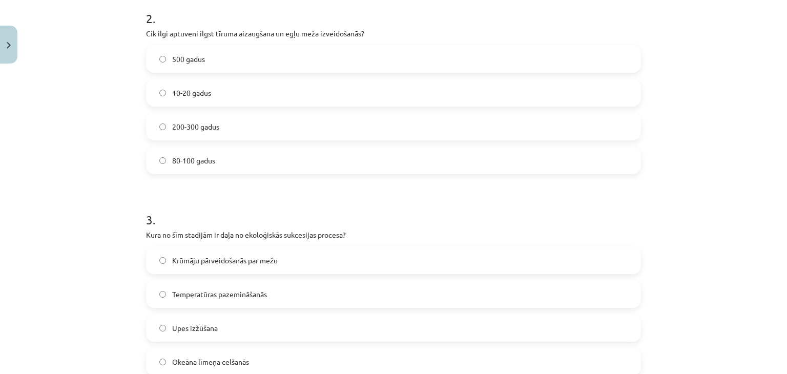
scroll to position [409, 0]
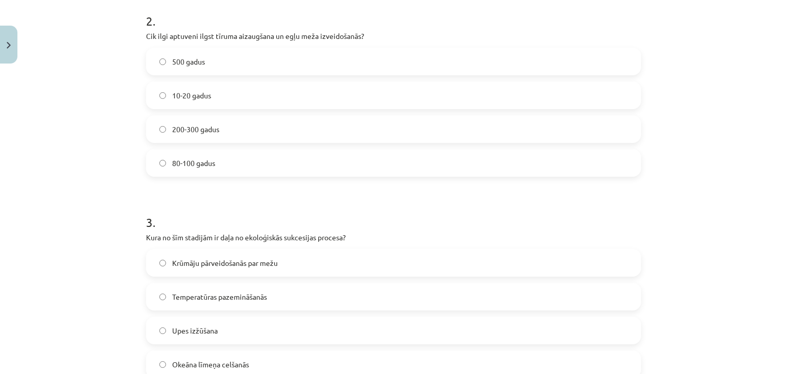
click at [237, 130] on label "200-300 gadus" at bounding box center [393, 129] width 493 height 26
click at [254, 262] on span "Krūmāju pārveidošanās par mežu" at bounding box center [225, 263] width 106 height 11
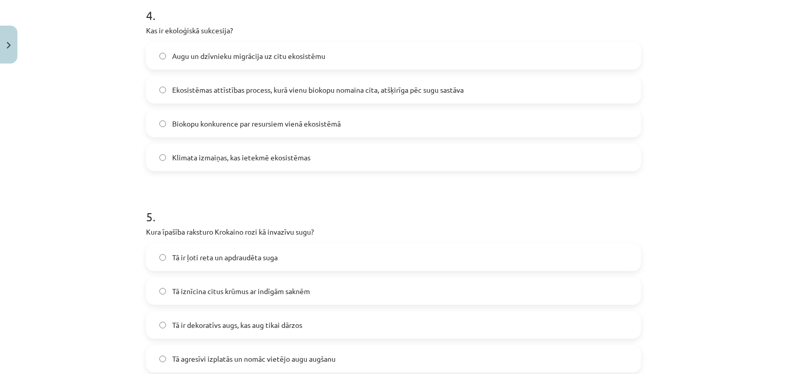
scroll to position [813, 0]
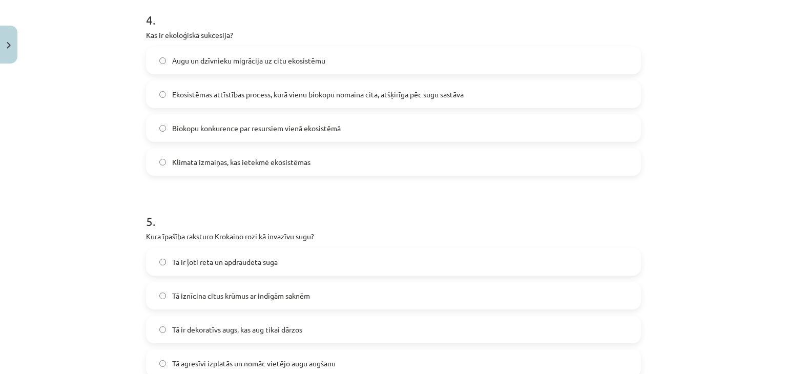
click at [234, 95] on span "Ekosistēmas attīstības process, kurā vienu biokopu nomaina cita, atšķirīga pēc …" at bounding box center [318, 94] width 292 height 11
click at [232, 366] on span "Tā agresīvi izplatās un nomāc vietējo augu augšanu" at bounding box center [253, 363] width 163 height 11
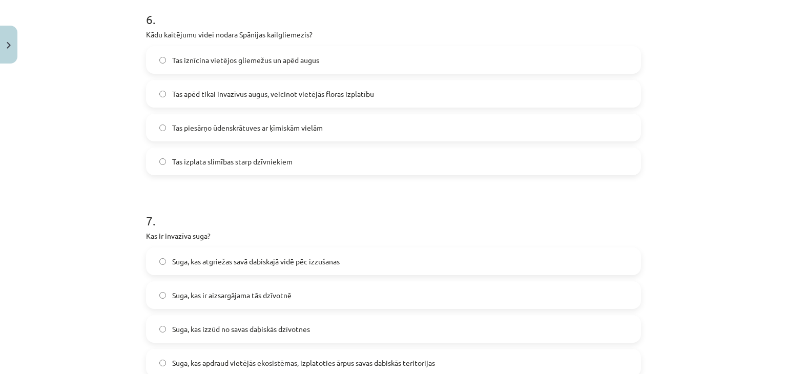
scroll to position [1226, 0]
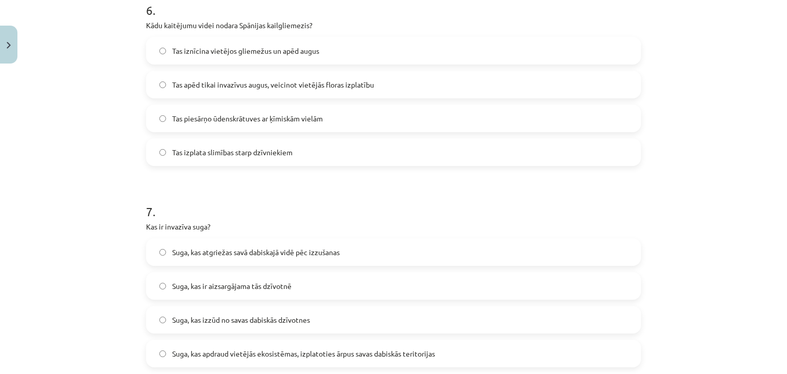
click at [213, 54] on span "Tas iznīcina vietējos gliemežus un apēd augus" at bounding box center [245, 51] width 147 height 11
click at [262, 358] on span "Suga, kas apdraud vietējās ekosistēmas, izplatoties ārpus savas dabiskās terito…" at bounding box center [303, 353] width 263 height 11
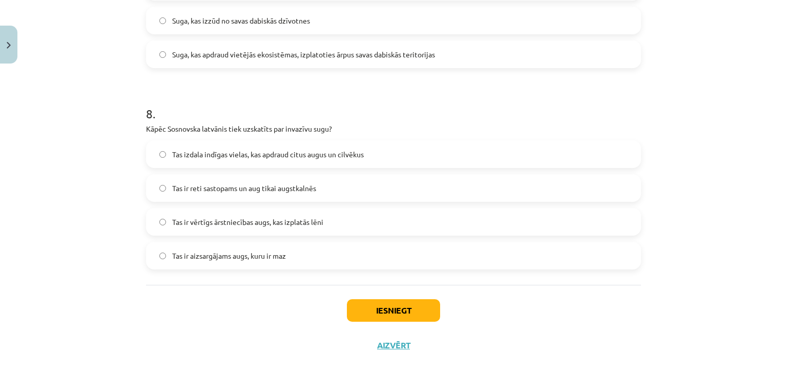
scroll to position [1539, 0]
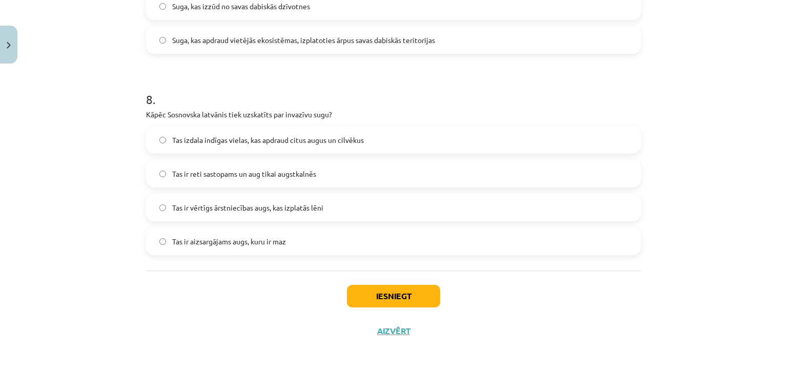
click at [255, 146] on label "Tas izdala indīgas vielas, kas apdraud citus augus un cilvēkus" at bounding box center [393, 140] width 493 height 26
click at [396, 305] on button "Iesniegt" at bounding box center [393, 296] width 93 height 23
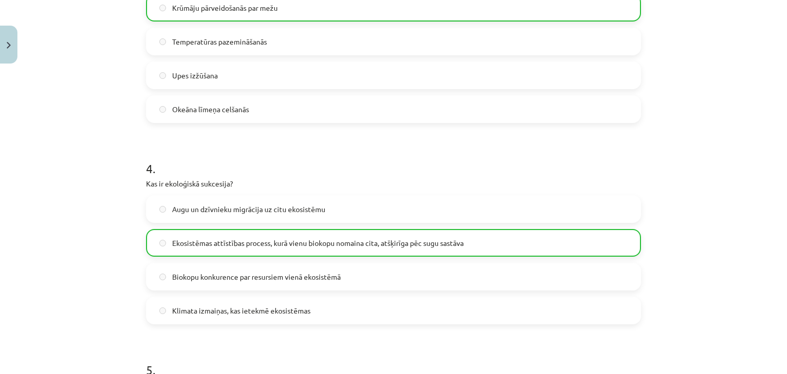
scroll to position [1571, 0]
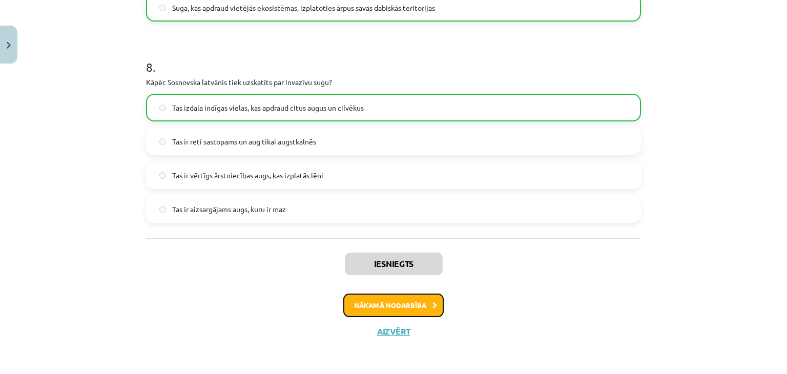
click at [426, 305] on button "Nākamā nodarbība" at bounding box center [393, 306] width 100 height 24
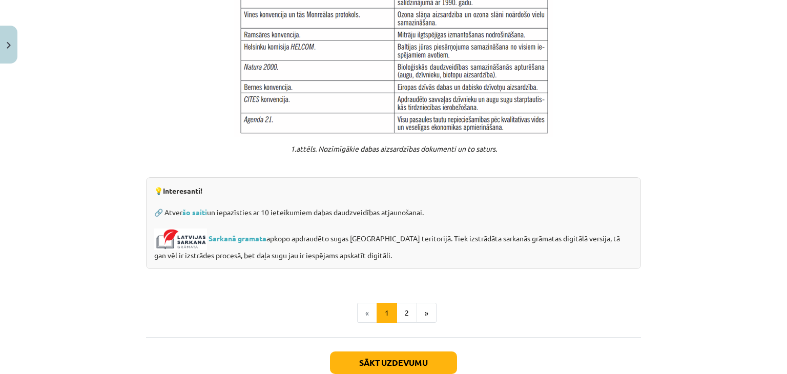
scroll to position [828, 0]
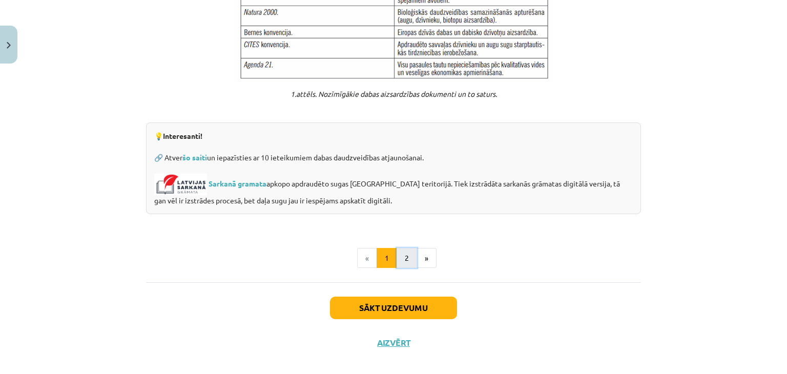
click at [407, 248] on button "2" at bounding box center [407, 258] width 20 height 20
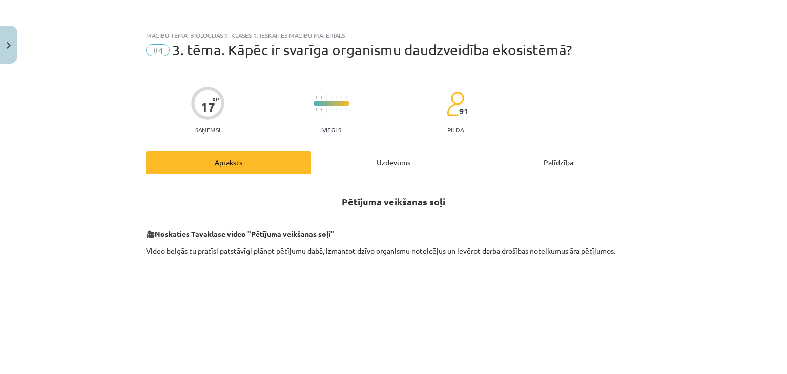
scroll to position [0, 0]
click at [382, 160] on div "Uzdevums" at bounding box center [393, 162] width 165 height 23
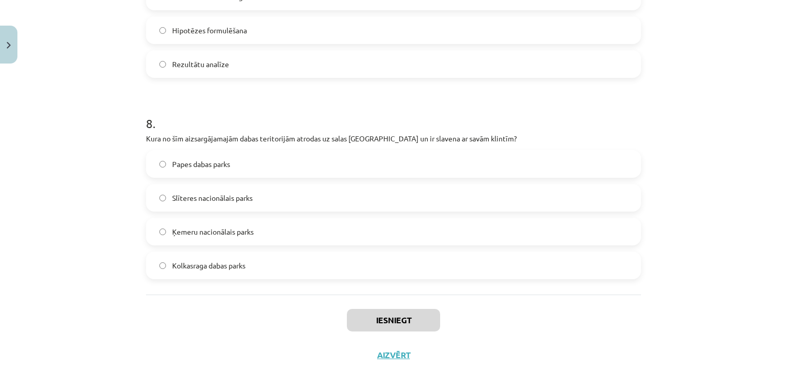
scroll to position [1594, 0]
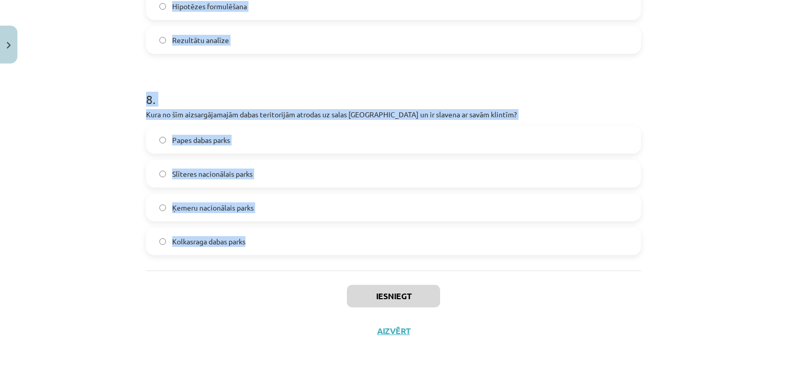
drag, startPoint x: 98, startPoint y: 193, endPoint x: 304, endPoint y: 234, distance: 209.5
click at [304, 234] on div "Mācību tēma: Bioloģijas 9. klases 1. ieskaites mācību materiāls #4 3. tēma. Kāp…" at bounding box center [393, 187] width 787 height 374
copy form "1 . Kura pētāma problēma ir visprecīzāk formulēta? "Kā klimata izmaiņas ietekmē…"
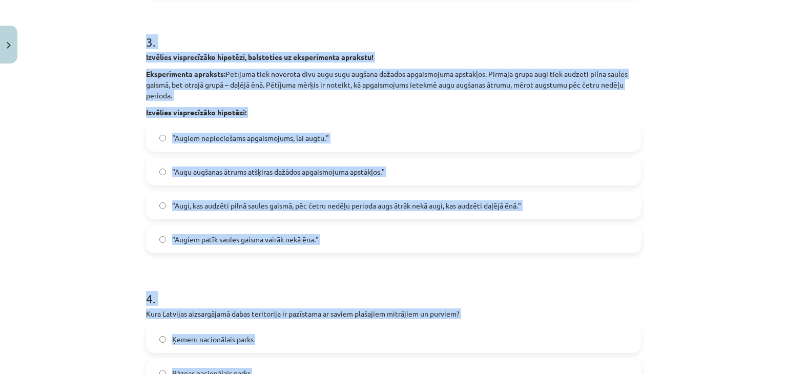
scroll to position [578, 0]
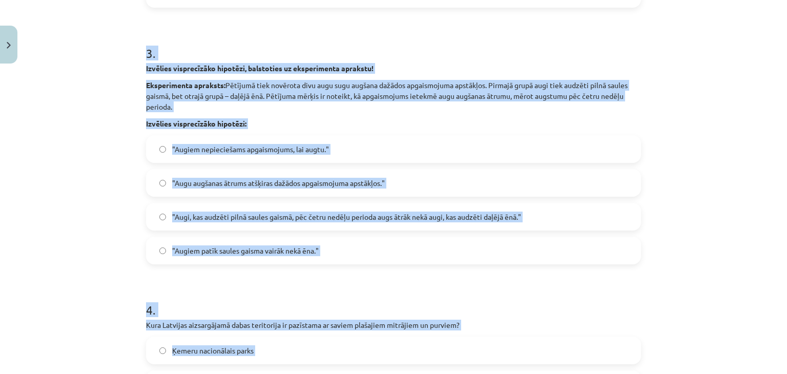
click at [490, 311] on h1 "4 ." at bounding box center [393, 301] width 495 height 32
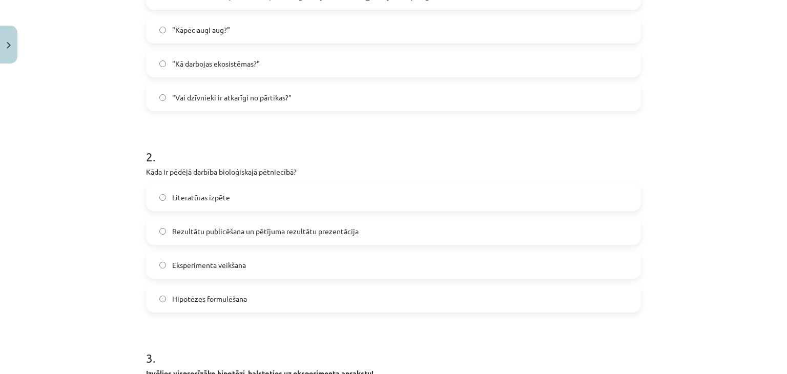
scroll to position [269, 0]
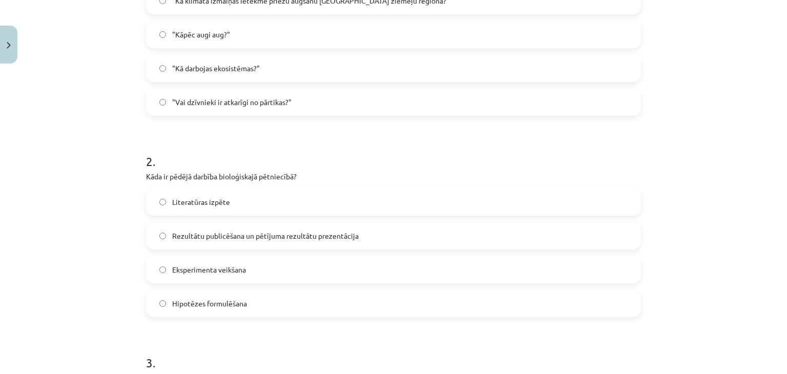
click at [469, 239] on label "Rezultātu publicēšana un pētījuma rezultātu prezentācija" at bounding box center [393, 236] width 493 height 26
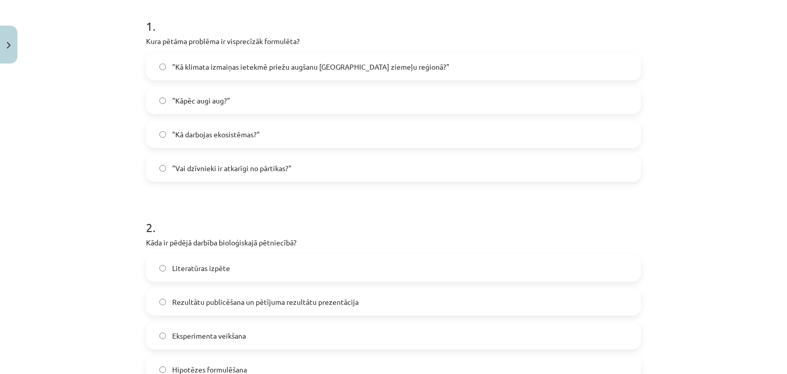
scroll to position [200, 0]
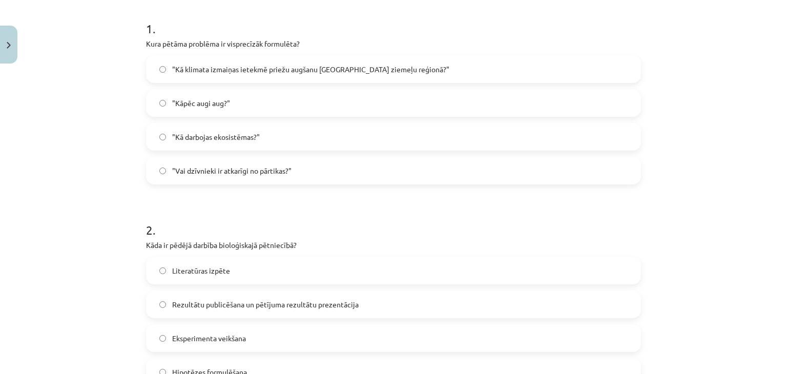
click at [318, 67] on span ""Kā klimata izmaiņas ietekmē priežu augšanu Latvijas ziemeļu reģionā?"" at bounding box center [310, 69] width 277 height 11
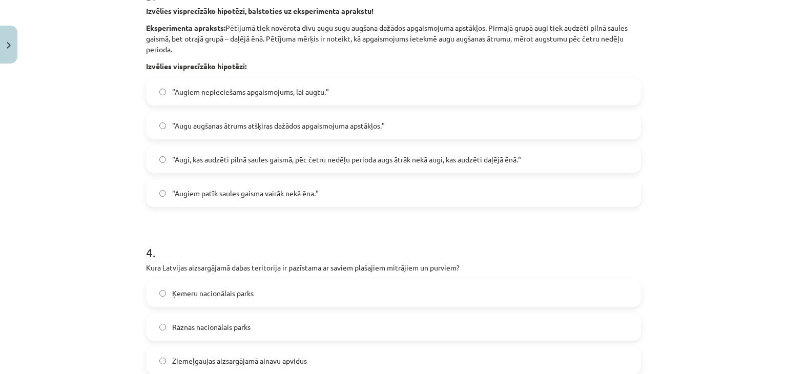
scroll to position [629, 0]
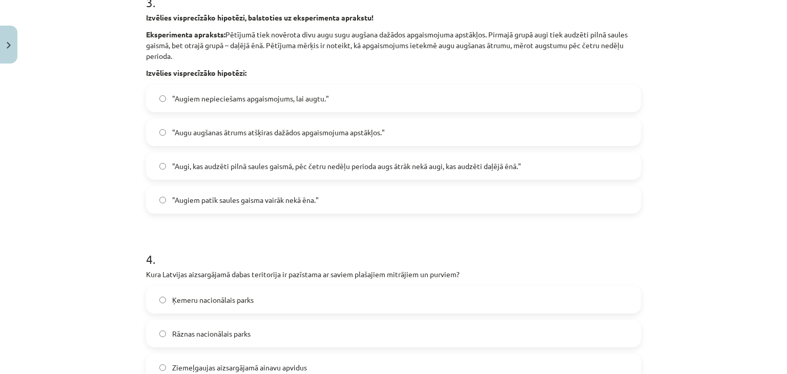
click at [310, 201] on span ""Augiem patīk saules gaisma vairāk nekā ēna."" at bounding box center [245, 200] width 147 height 11
click at [257, 165] on span ""Augi, kas audzēti pilnā saules gaismā, pēc četru nedēļu perioda augs ātrāk nek…" at bounding box center [346, 166] width 349 height 11
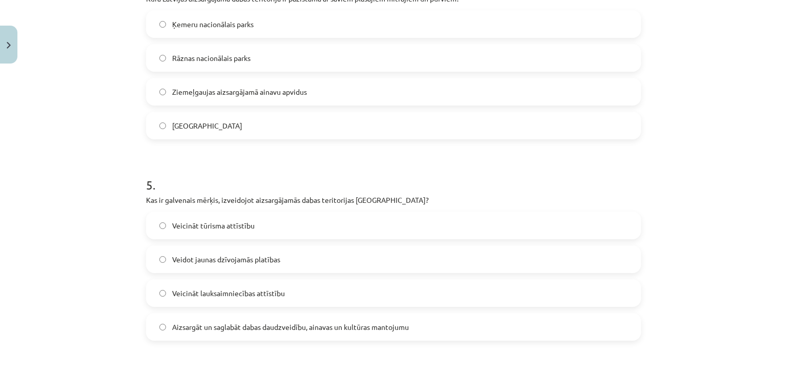
scroll to position [903, 0]
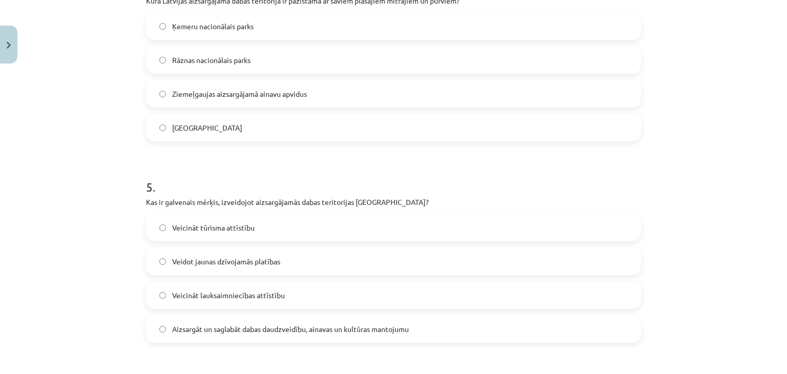
click at [254, 23] on label "Ķemeru nacionālais parks" at bounding box center [393, 26] width 493 height 26
click at [304, 332] on span "Aizsargāt un saglabāt dabas daudzveidību, ainavas un kultūras mantojumu" at bounding box center [290, 329] width 237 height 11
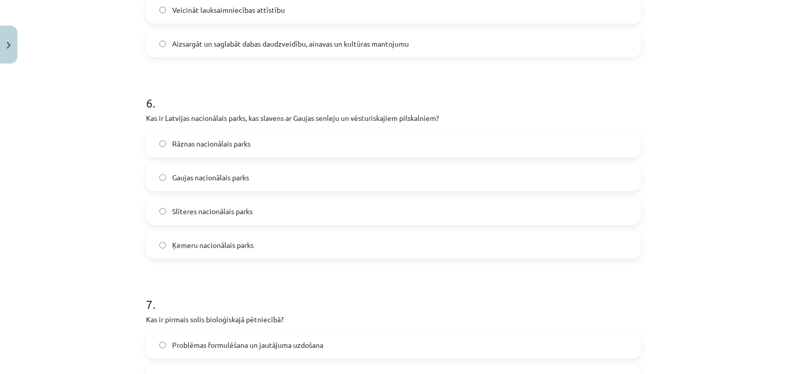
scroll to position [1191, 0]
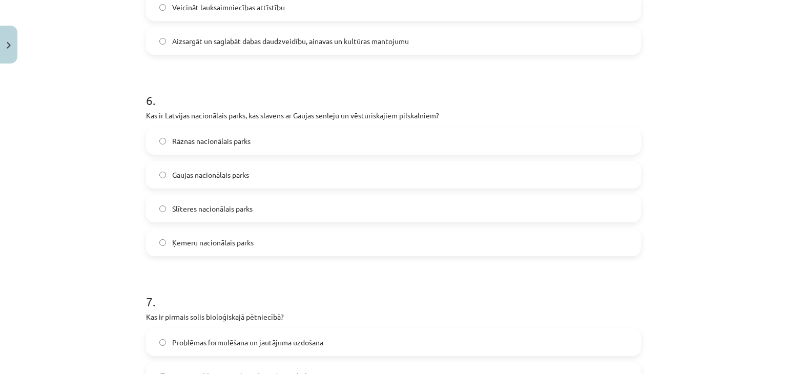
click at [393, 172] on label "Gaujas nacionālais parks" at bounding box center [393, 175] width 493 height 26
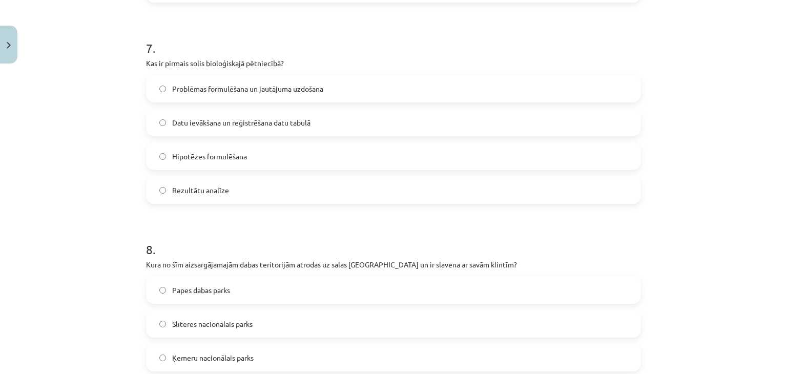
scroll to position [1478, 0]
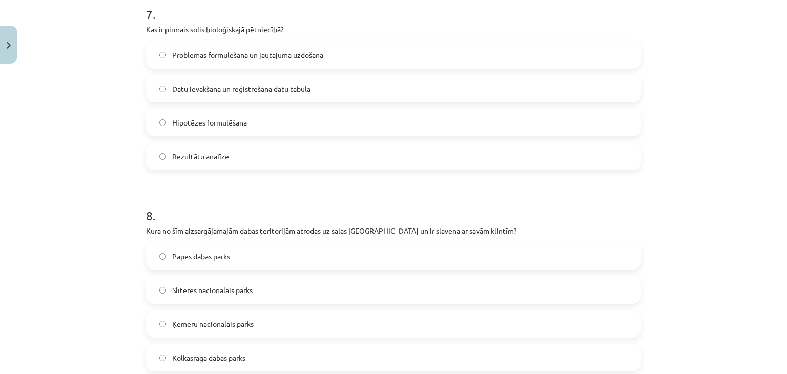
click at [176, 53] on span "Problēmas formulēšana un jautājuma uzdošana" at bounding box center [247, 55] width 151 height 11
click at [253, 289] on label "Slīteres nacionālais parks" at bounding box center [393, 290] width 493 height 26
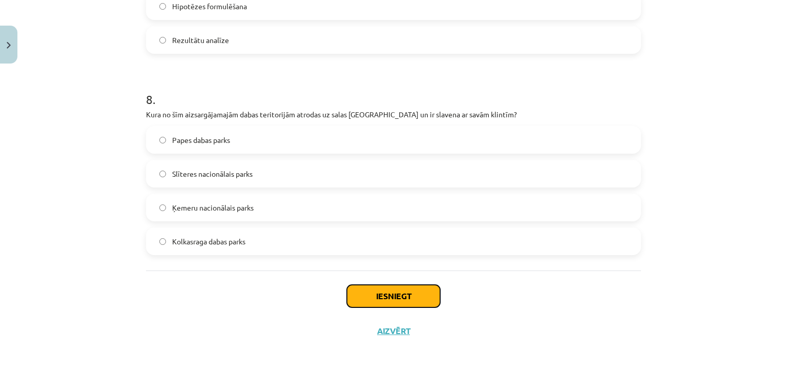
click at [381, 299] on button "Iesniegt" at bounding box center [393, 296] width 93 height 23
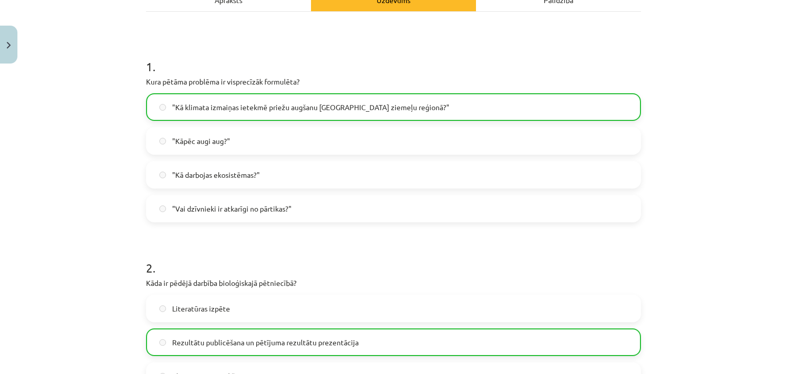
scroll to position [1627, 0]
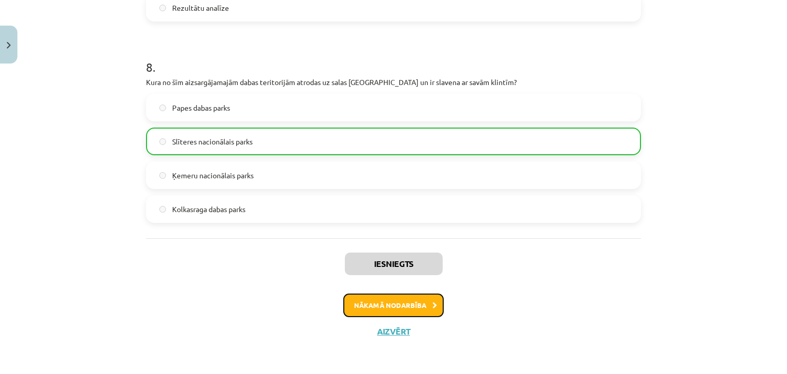
click at [409, 307] on button "Nākamā nodarbība" at bounding box center [393, 306] width 100 height 24
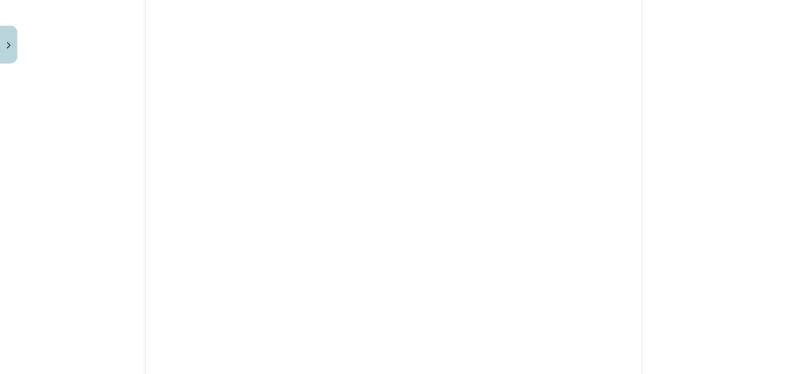
scroll to position [0, 0]
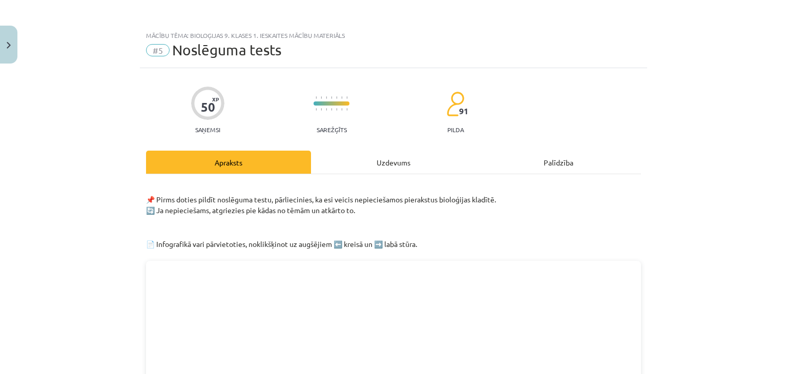
click at [376, 154] on div "Uzdevums" at bounding box center [393, 162] width 165 height 23
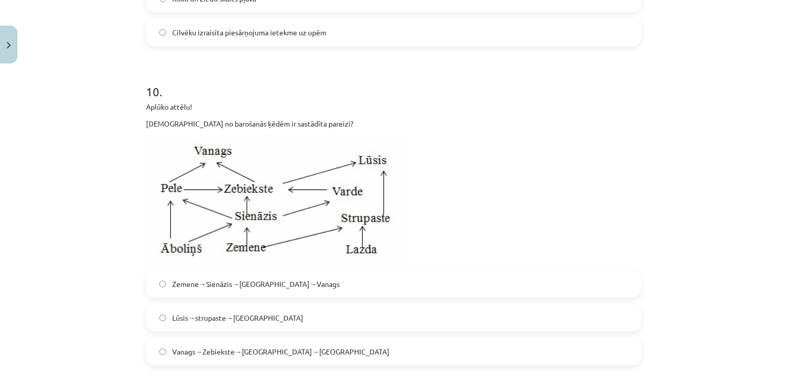
scroll to position [2373, 0]
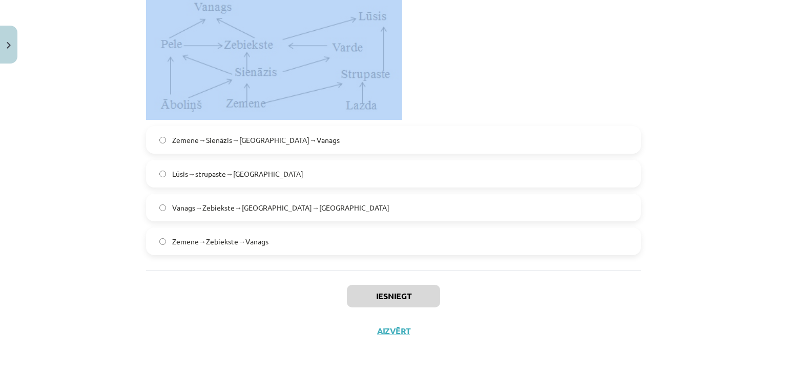
drag, startPoint x: 134, startPoint y: 26, endPoint x: 277, endPoint y: 12, distance: 143.6
click at [277, 12] on div "Mācību tēma: Bioloģijas 9. klases 1. ieskaites mācību materiāls #5 Noslēguma te…" at bounding box center [393, 187] width 787 height 374
click at [102, 119] on div "Mācību tēma: Bioloģijas 9. klases 1. ieskaites mācību materiāls #5 Noslēguma te…" at bounding box center [393, 187] width 787 height 374
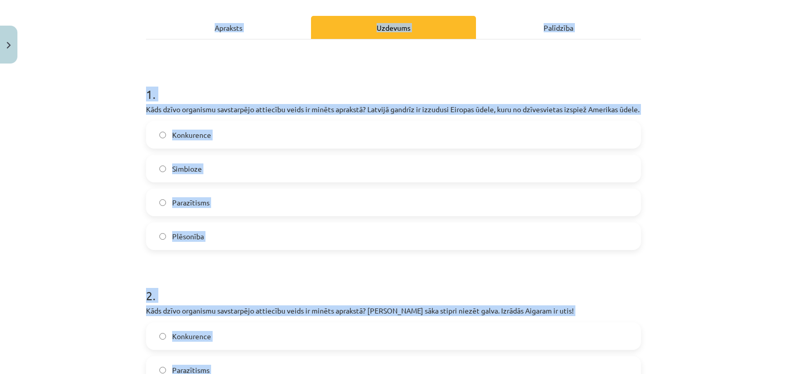
scroll to position [0, 0]
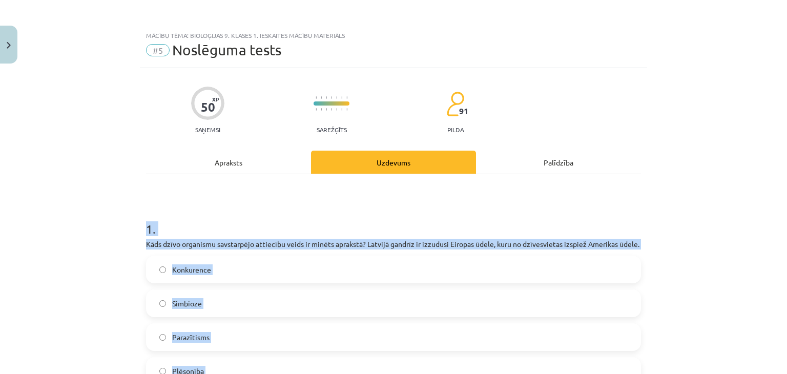
drag, startPoint x: 192, startPoint y: 227, endPoint x: 129, endPoint y: 215, distance: 64.3
click at [129, 215] on div "Mācību tēma: Bioloģijas 9. klases 1. ieskaites mācību materiāls #5 Noslēguma te…" at bounding box center [393, 187] width 787 height 374
copy form "1 . Kāds dzīvo organismu savstarpējo attiecību veids ir minēts aprakstā? Latvij…"
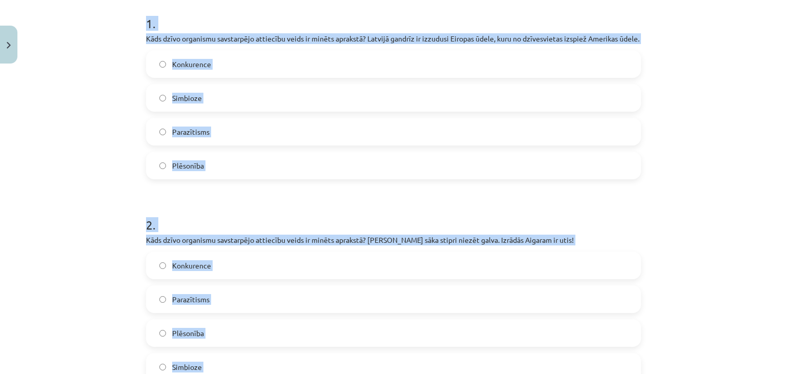
scroll to position [227, 0]
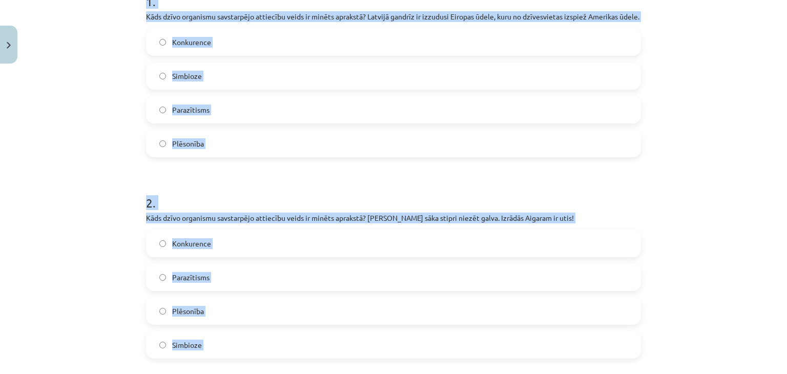
click at [549, 54] on label "Konkurence" at bounding box center [393, 42] width 493 height 26
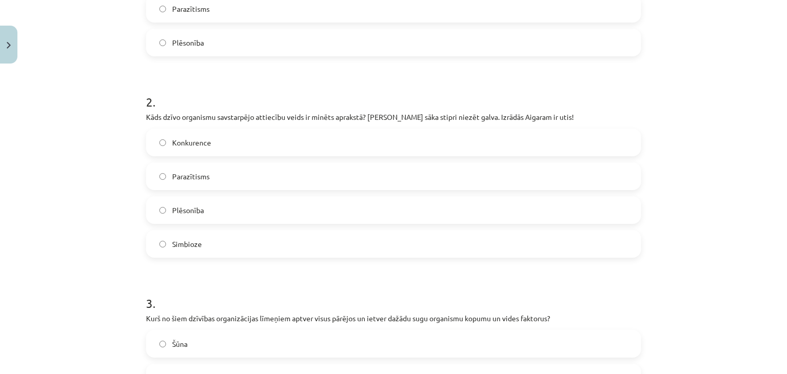
scroll to position [417, 0]
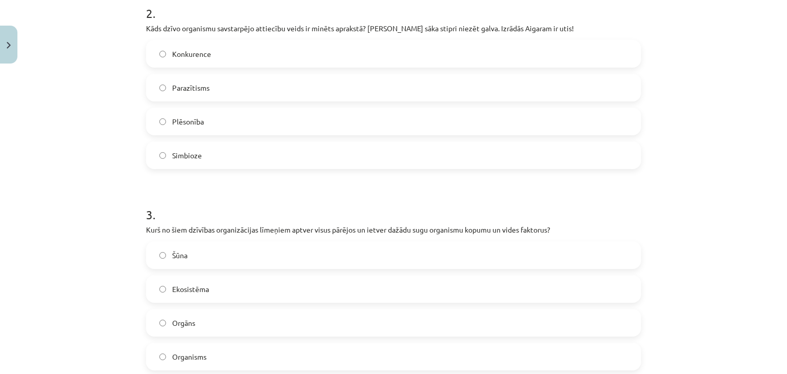
click at [386, 99] on label "Parazītisms" at bounding box center [393, 88] width 493 height 26
click at [433, 302] on label "Ekosistēma" at bounding box center [393, 289] width 493 height 26
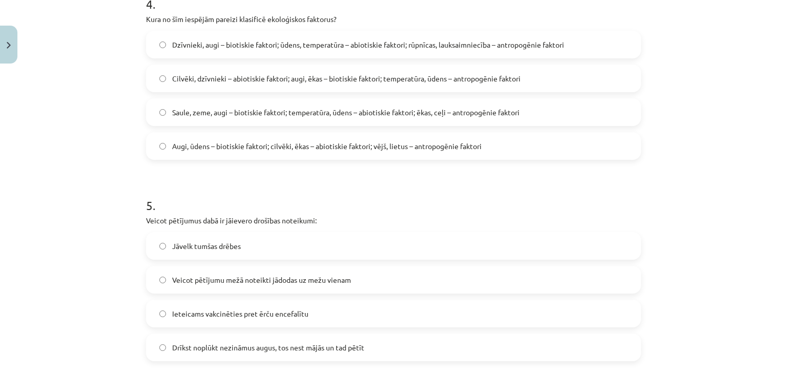
scroll to position [816, 0]
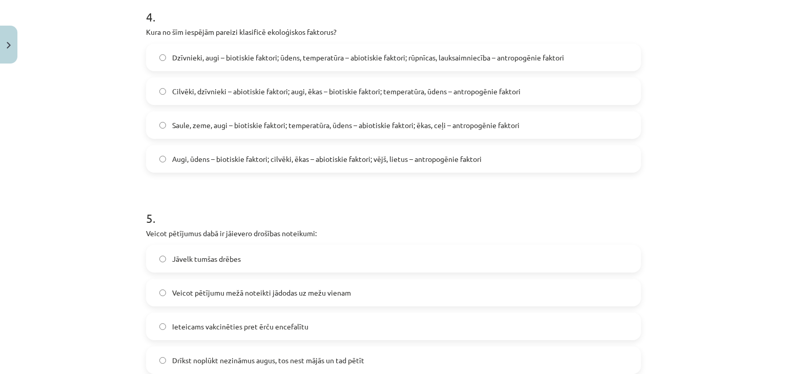
click at [189, 63] on span "Dzīvnieki, augi – biotiskie faktori; ūdens, temperatūra – abiotiskie faktori; r…" at bounding box center [368, 57] width 392 height 11
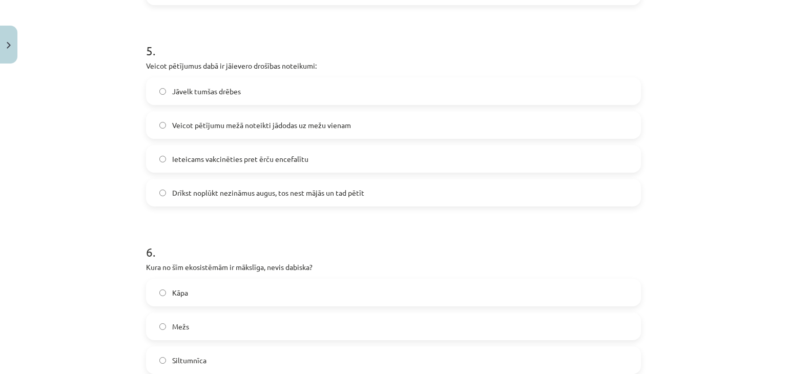
scroll to position [981, 0]
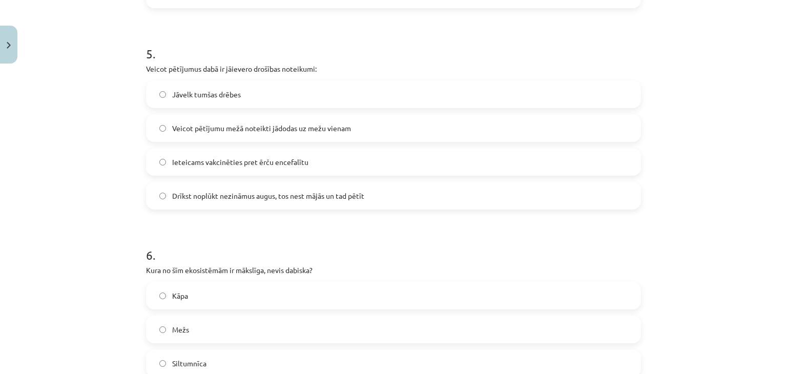
click at [266, 168] on span "Ieteicams vakcinēties pret ērču encefalītu" at bounding box center [240, 162] width 136 height 11
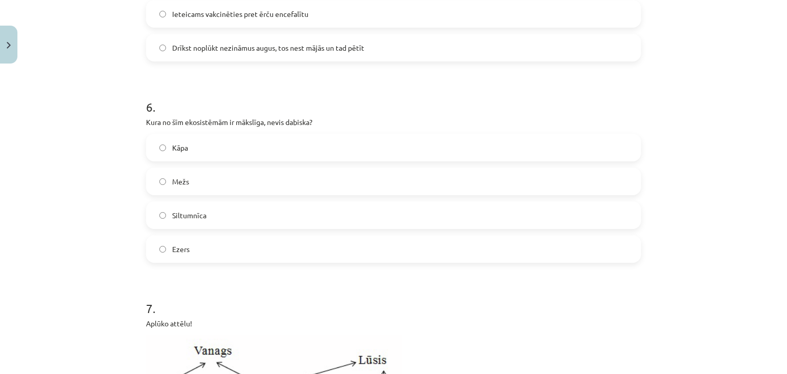
scroll to position [1126, 0]
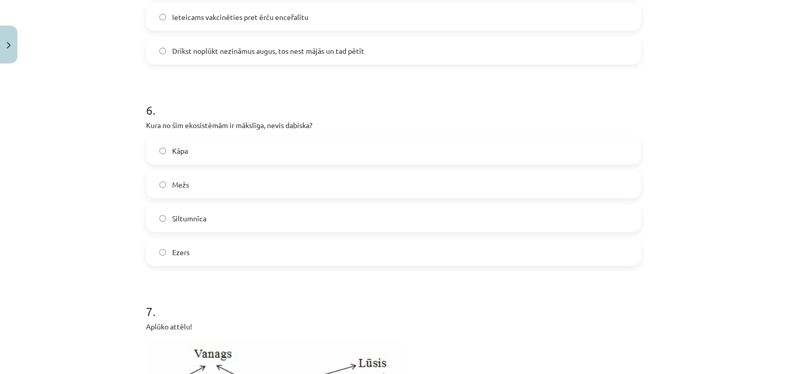
click at [361, 231] on label "Siltumnīca" at bounding box center [393, 218] width 493 height 26
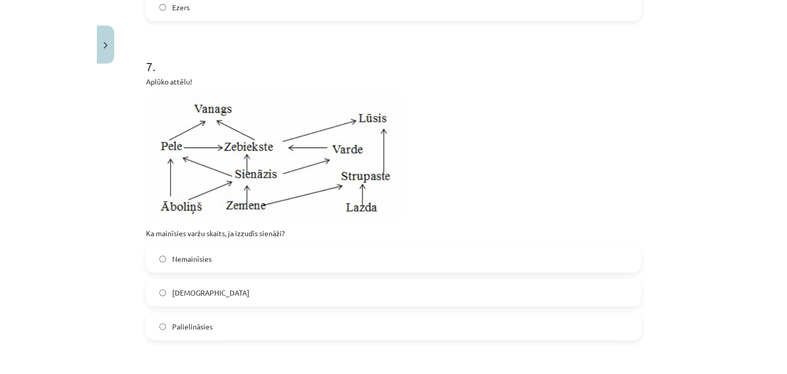
scroll to position [1360, 0]
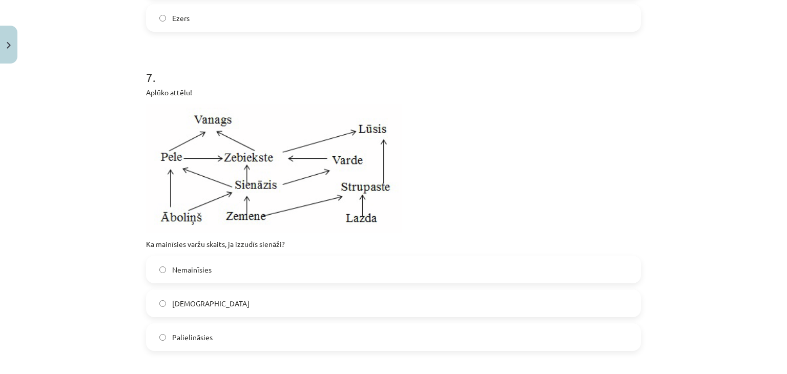
click at [356, 316] on label "Samazināsies" at bounding box center [393, 304] width 493 height 26
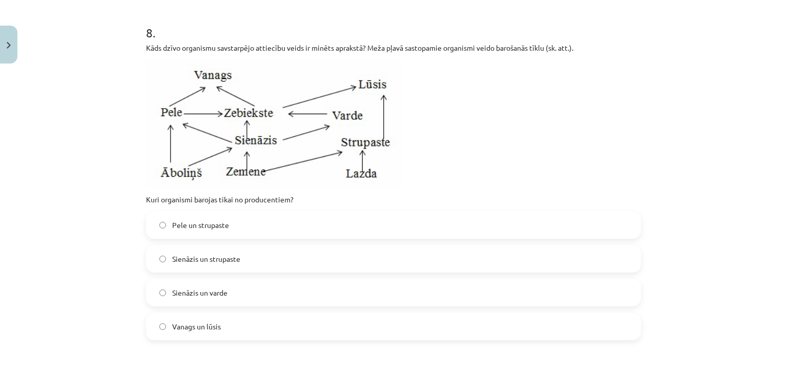
scroll to position [1717, 0]
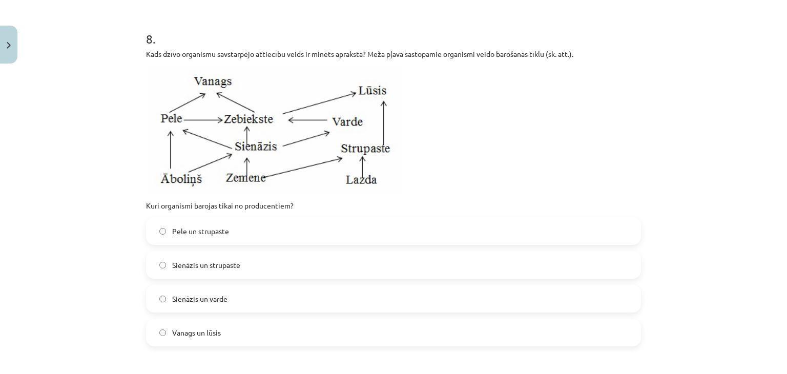
click at [337, 272] on label "Sienāzis un strupaste" at bounding box center [393, 265] width 493 height 26
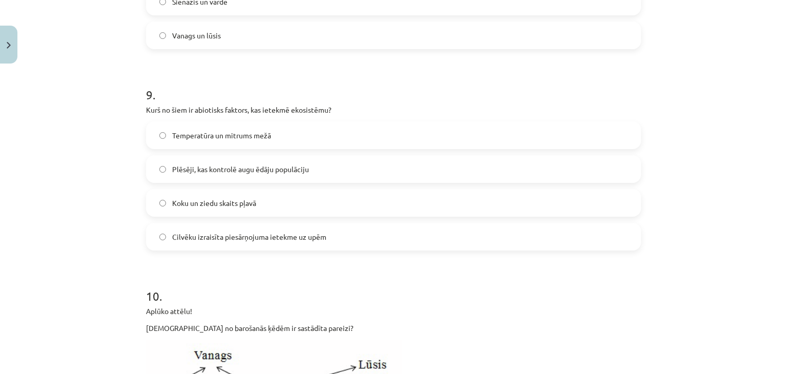
scroll to position [2027, 0]
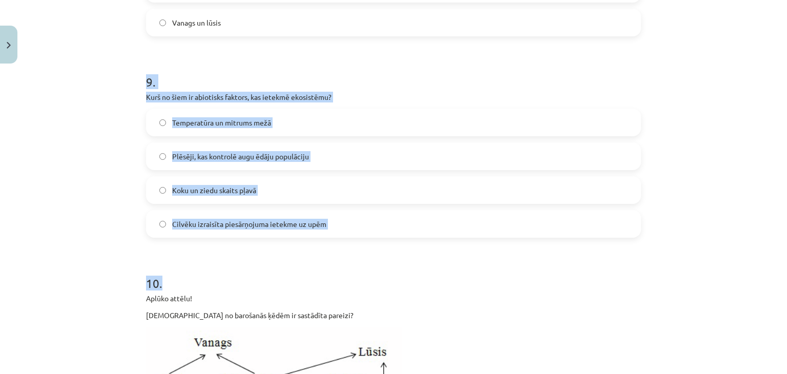
drag, startPoint x: 141, startPoint y: 91, endPoint x: 325, endPoint y: 273, distance: 258.7
click at [333, 237] on label "Cilvēku izraisīta piesārņojuma ietekme uz upēm" at bounding box center [393, 224] width 493 height 26
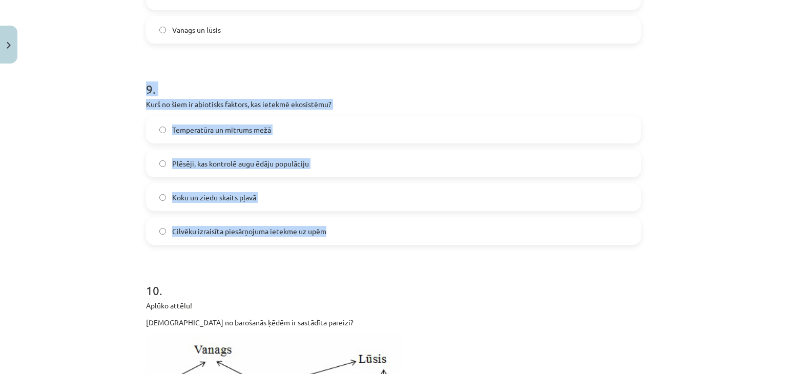
drag, startPoint x: 333, startPoint y: 240, endPoint x: 131, endPoint y: 88, distance: 252.4
click at [131, 88] on div "Mācību tēma: Bioloģijas 9. klases 1. ieskaites mācību materiāls #5 Noslēguma te…" at bounding box center [393, 187] width 787 height 374
copy div "9 . Kurš no šiem ir abiotisks faktors, kas ietekmē ekosistēmu? Temperatūra un m…"
click at [348, 142] on label "Temperatūra un mitrums mežā" at bounding box center [393, 130] width 493 height 26
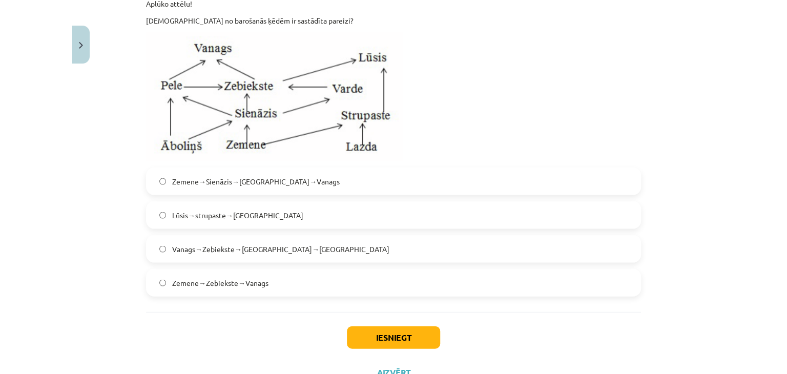
scroll to position [2312, 0]
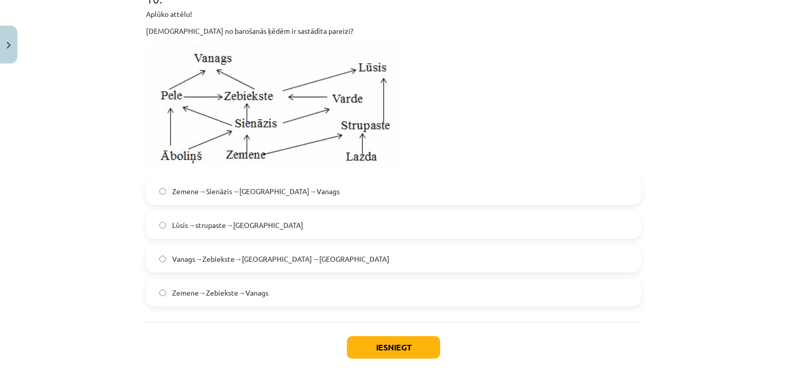
click at [445, 303] on label "Zemene→Zebiekste→Vanags" at bounding box center [393, 293] width 493 height 26
click at [395, 358] on button "Iesniegt" at bounding box center [393, 347] width 93 height 23
drag, startPoint x: 786, startPoint y: 289, endPoint x: 719, endPoint y: 332, distance: 79.5
click at [719, 332] on div "Mācību tēma: Bioloģijas 9. klases 1. ieskaites mācību materiāls #5 Noslēguma te…" at bounding box center [393, 187] width 787 height 374
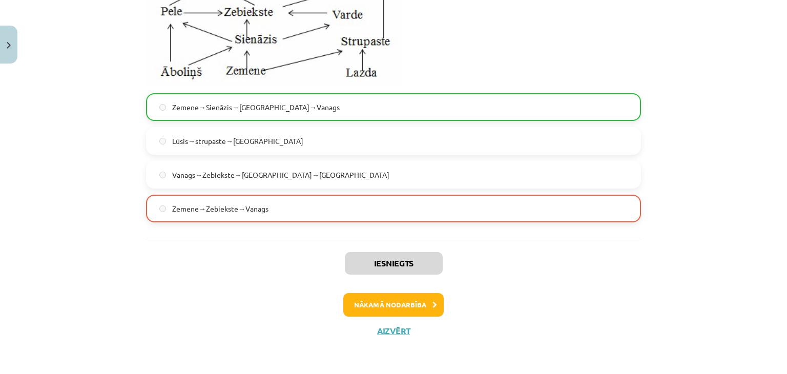
scroll to position [2406, 0]
click at [415, 299] on button "Nākamā nodarbība" at bounding box center [393, 305] width 100 height 24
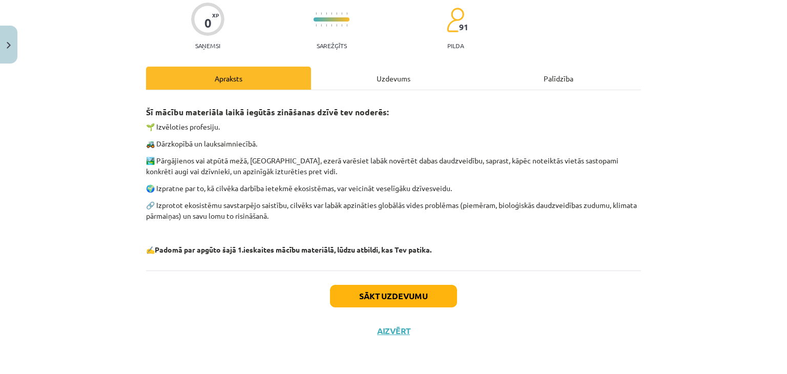
scroll to position [26, 0]
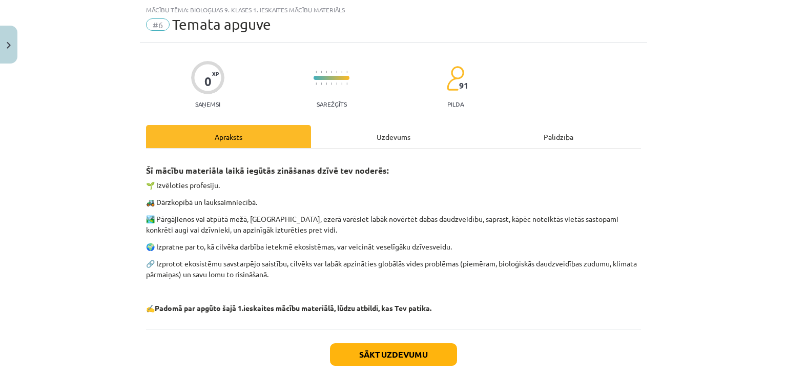
click at [391, 140] on div "Uzdevums" at bounding box center [393, 136] width 165 height 23
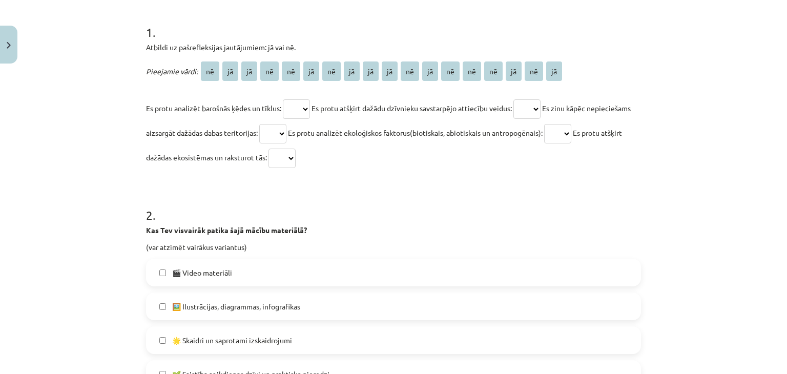
scroll to position [194, 0]
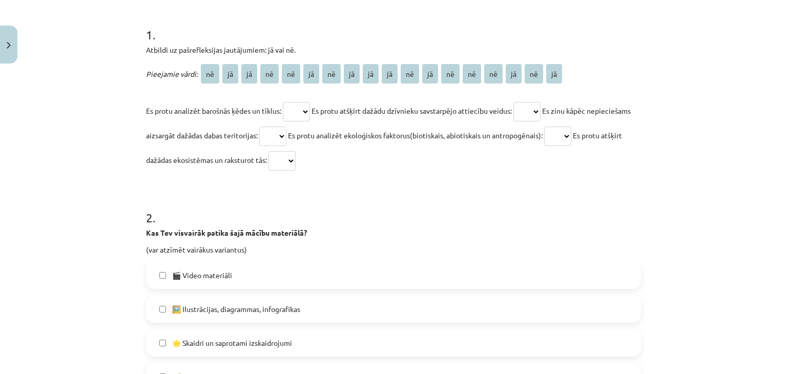
click at [301, 111] on select "** ** ** ** ** ** ** ** ** ** ** ** ** ** ** ** ** **" at bounding box center [296, 111] width 27 height 19
select select "**"
click at [283, 102] on select "** ** ** ** ** ** ** ** ** ** ** ** ** ** ** ** ** **" at bounding box center [296, 111] width 27 height 19
click at [535, 108] on select "** ** ** ** ** ** ** ** ** ** ** ** ** ** ** ** ** **" at bounding box center [526, 111] width 27 height 19
click at [519, 102] on select "** ** ** ** ** ** ** ** ** ** ** ** ** ** ** ** ** **" at bounding box center [526, 111] width 27 height 19
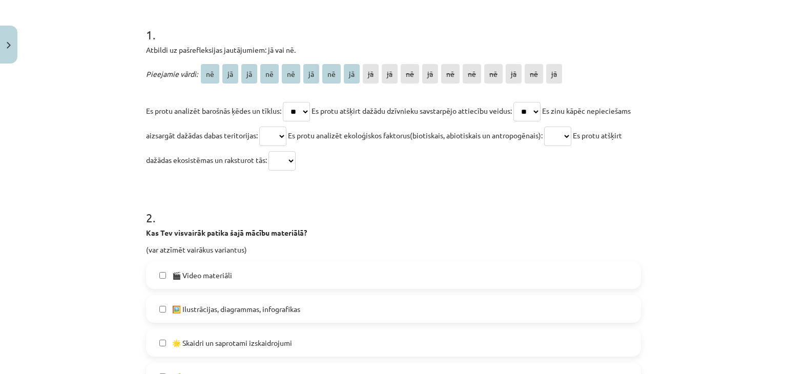
click at [533, 108] on select "** ** ** ** ** ** ** ** ** ** ** ** ** ** ** ** ** **" at bounding box center [526, 111] width 27 height 19
select select "**"
click at [519, 102] on select "** ** ** ** ** ** ** ** ** ** ** ** ** ** ** ** ** **" at bounding box center [526, 111] width 27 height 19
click at [286, 133] on select "** ** ** ** ** ** ** ** ** ** ** ** ** ** ** ** ** **" at bounding box center [272, 136] width 27 height 19
select select "**"
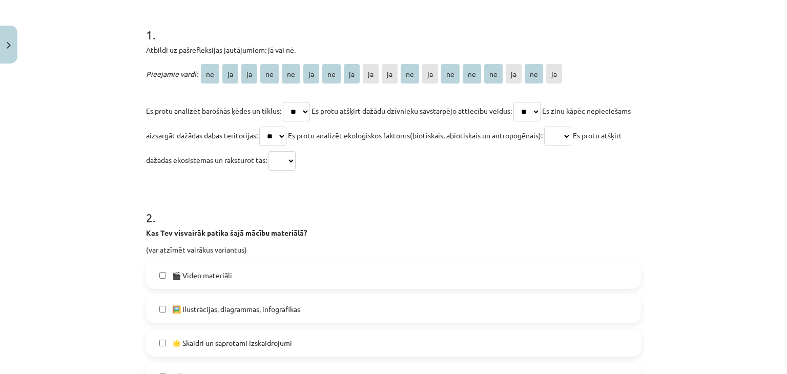
click at [286, 127] on select "** ** ** ** ** ** ** ** ** ** ** ** ** ** ** ** ** **" at bounding box center [272, 136] width 27 height 19
click at [571, 134] on select "** ** ** ** ** ** ** ** ** ** ** ** ** ** ** ** ** **" at bounding box center [557, 136] width 27 height 19
click at [571, 127] on select "** ** ** ** ** ** ** ** ** ** ** ** ** ** ** ** ** **" at bounding box center [557, 136] width 27 height 19
click at [571, 135] on select "** ** ** ** ** ** ** ** ** ** ** ** ** ** ** ** ** **" at bounding box center [557, 136] width 27 height 19
select select "**"
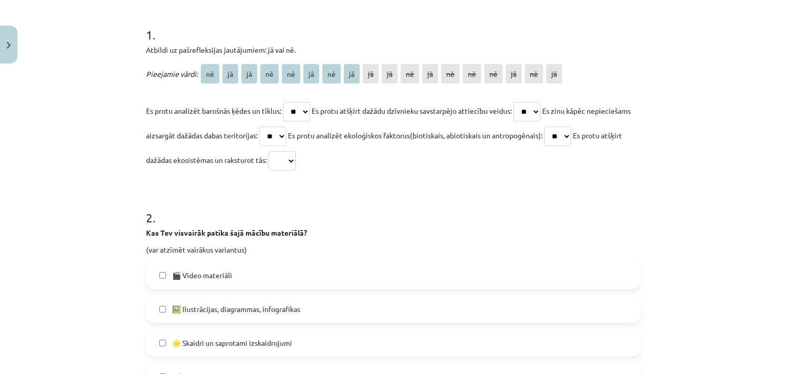
click at [571, 127] on select "** ** ** ** ** ** ** ** ** ** ** ** ** ** ** ** ** **" at bounding box center [557, 136] width 27 height 19
click at [296, 158] on select "** ** ** ** ** ** ** ** ** ** ** ** ** ** ** ** ** **" at bounding box center [281, 160] width 27 height 19
select select "**"
click at [296, 151] on select "** ** ** ** ** ** ** ** ** ** ** ** ** ** ** ** ** **" at bounding box center [281, 160] width 27 height 19
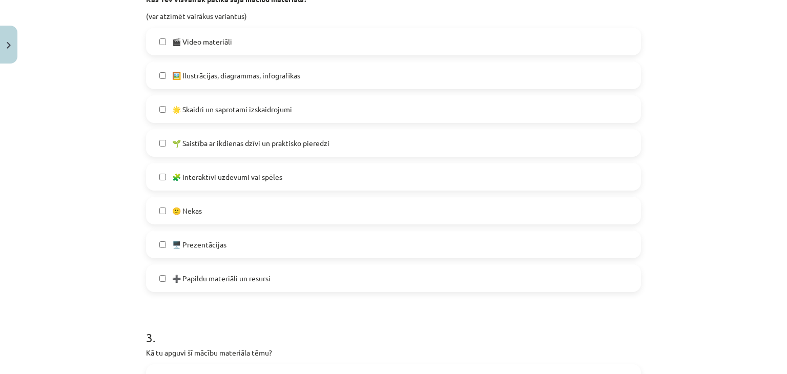
scroll to position [421, 0]
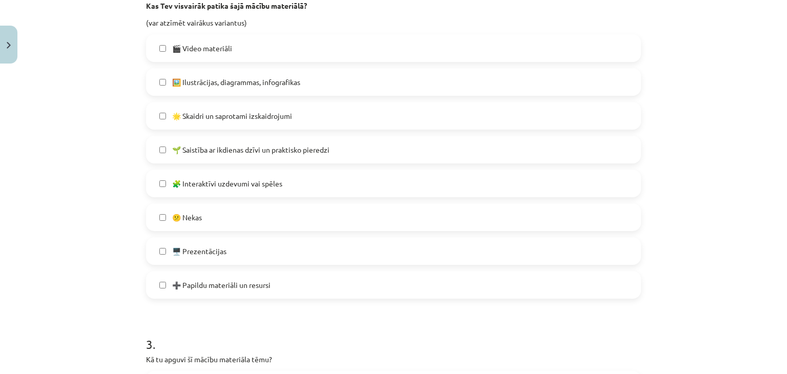
click at [329, 80] on label "🖼️ Ilustrācijas, diagrammas, infografikas" at bounding box center [393, 82] width 493 height 26
click at [320, 183] on label "🧩 Interaktīvi uzdevumi vai spēles" at bounding box center [393, 184] width 493 height 26
click at [335, 252] on label "🖥️ Prezentācijas" at bounding box center [393, 251] width 493 height 26
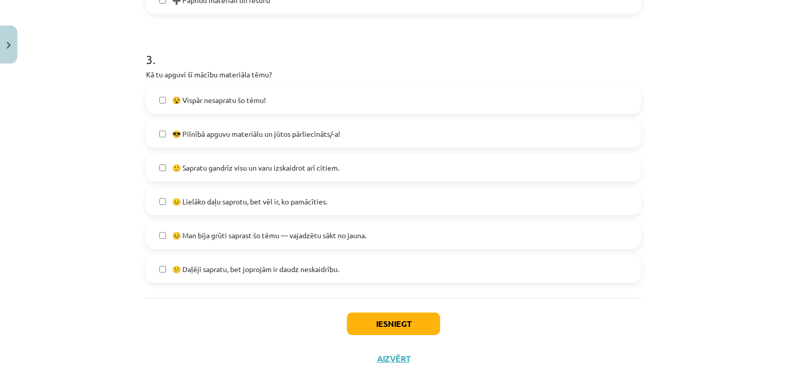
scroll to position [699, 0]
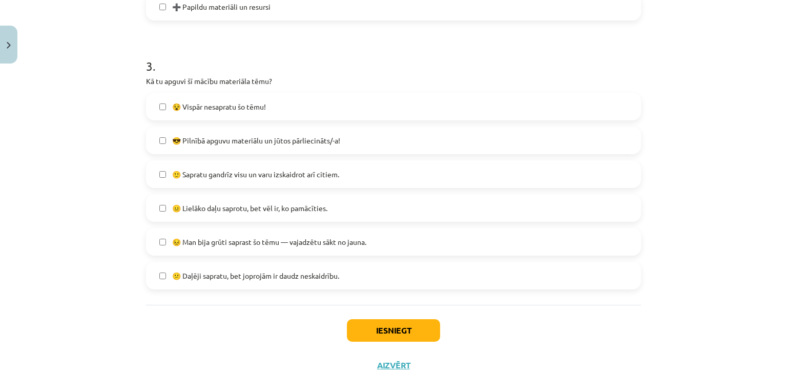
click at [337, 139] on span "😎 Pilnībā apguvu materiālu un jūtos pārliecināts/-a!" at bounding box center [256, 140] width 168 height 11
click at [338, 139] on label "😎 Pilnībā apguvu materiālu un jūtos pārliecināts/-a!" at bounding box center [393, 141] width 493 height 26
click at [356, 138] on label "😎 Pilnībā apguvu materiālu un jūtos pārliecināts/-a!" at bounding box center [393, 141] width 493 height 26
click at [363, 174] on label "🙂 Sapratu gandrīz visu un varu izskaidrot arī citiem." at bounding box center [393, 174] width 493 height 26
click at [348, 136] on label "😎 Pilnībā apguvu materiālu un jūtos pārliecināts/-a!" at bounding box center [393, 141] width 493 height 26
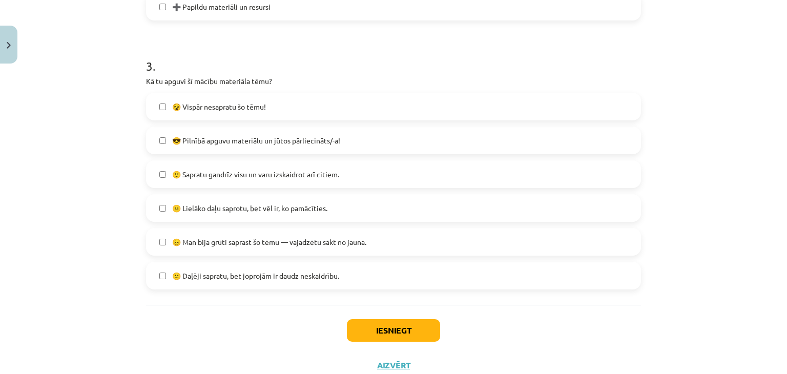
click at [348, 207] on label "😐 Lielāko daļu saprotu, bet vēl ir, ko pamācīties." at bounding box center [393, 208] width 493 height 26
click at [398, 327] on button "Iesniegt" at bounding box center [393, 330] width 93 height 23
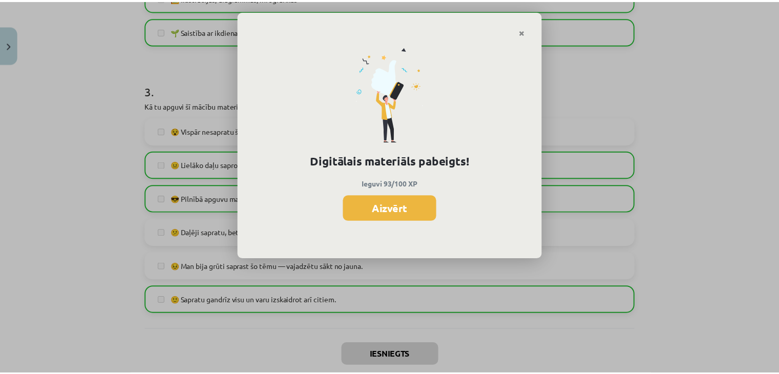
scroll to position [656, 0]
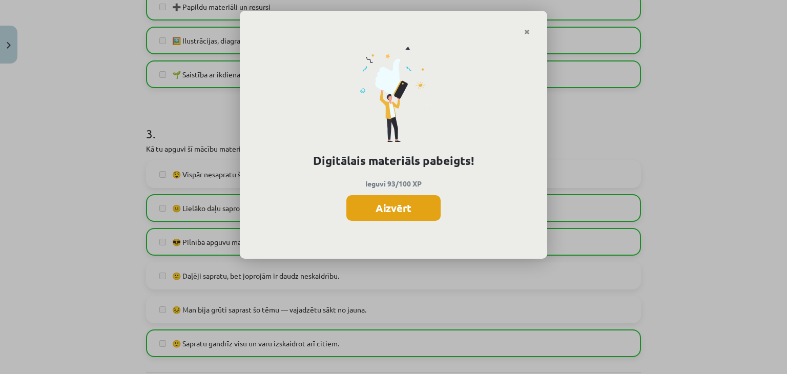
click at [403, 200] on button "Aizvērt" at bounding box center [393, 208] width 94 height 26
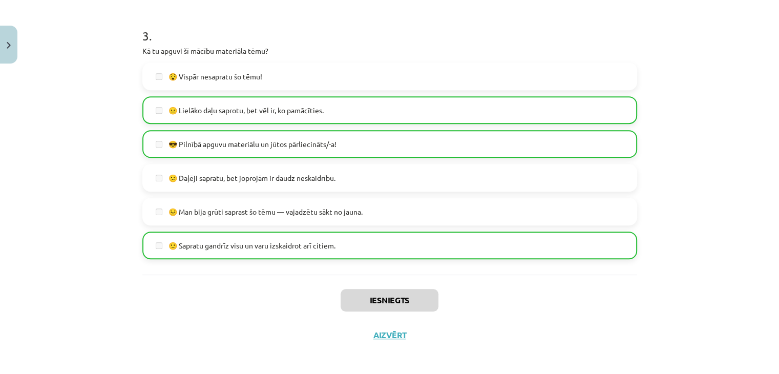
scroll to position [758, 0]
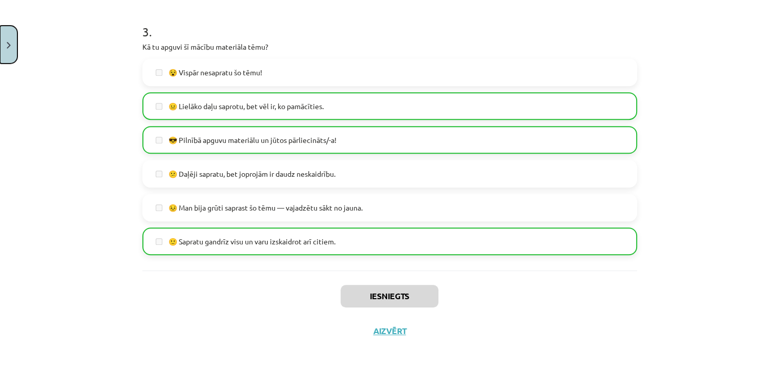
click at [9, 58] on button "Close" at bounding box center [8, 45] width 17 height 38
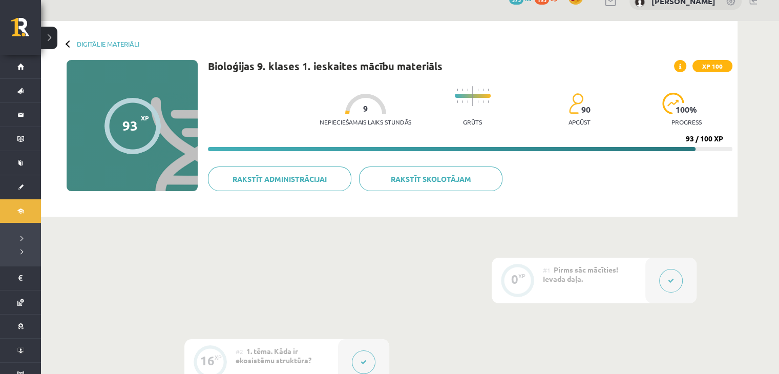
scroll to position [0, 0]
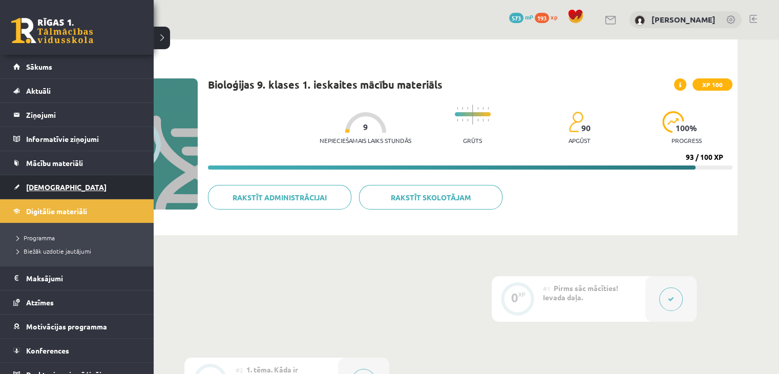
click at [46, 188] on span "[DEMOGRAPHIC_DATA]" at bounding box center [66, 186] width 80 height 9
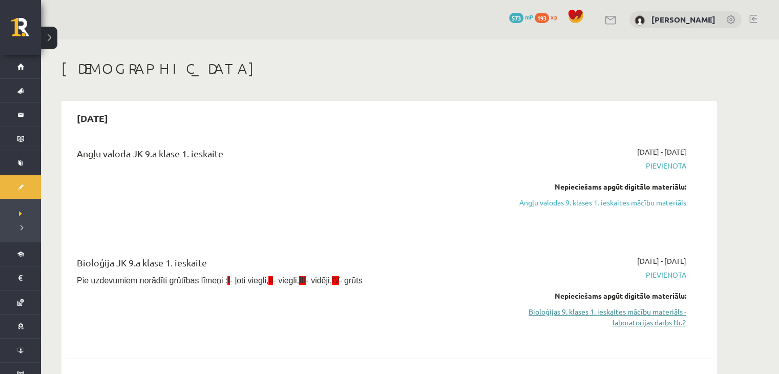
click at [661, 314] on link "Bioloģijas 9. klases 1. ieskaites mācību materiāls - laboratorijas darbs Nr.2" at bounding box center [589, 317] width 193 height 22
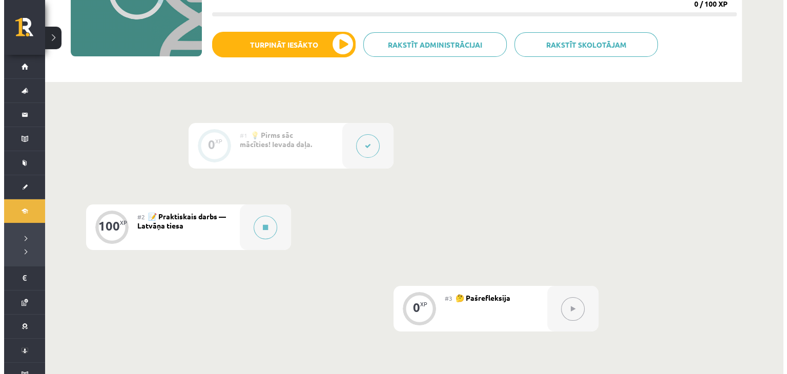
scroll to position [166, 0]
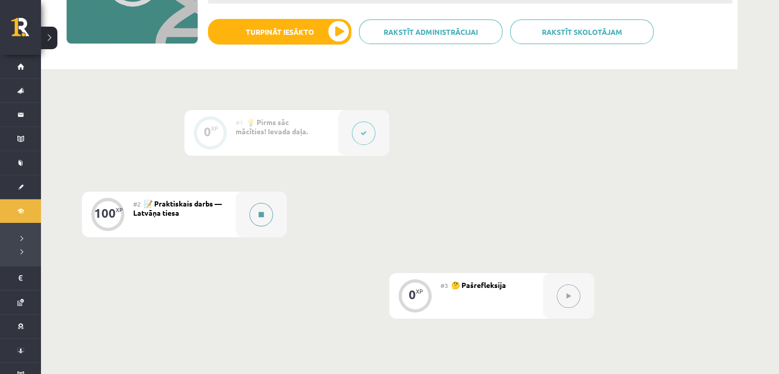
click at [259, 212] on icon at bounding box center [261, 215] width 5 height 6
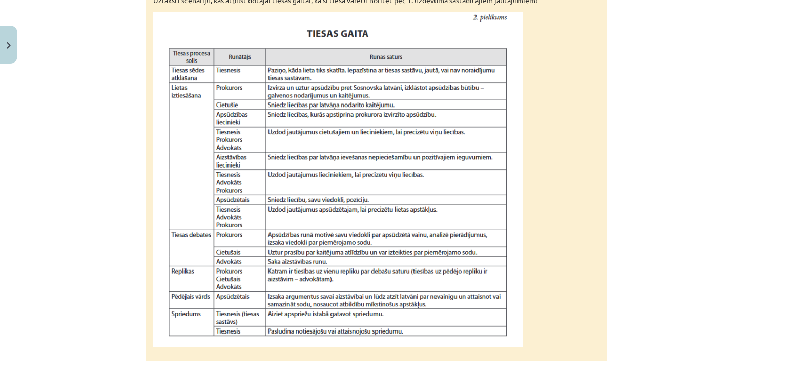
scroll to position [978, 0]
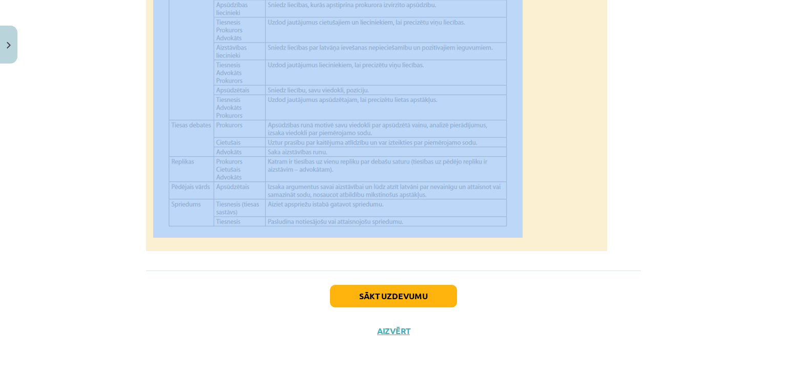
drag, startPoint x: 305, startPoint y: 137, endPoint x: 519, endPoint y: 222, distance: 229.8
copy div "Ieviesto augu (latvāņu) ietekme uz augu kopām Sosnovska latvānis Latvijā sākotn…"
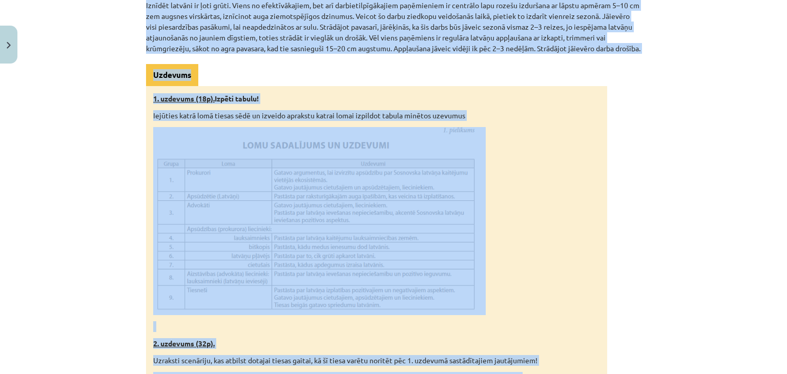
scroll to position [504, 0]
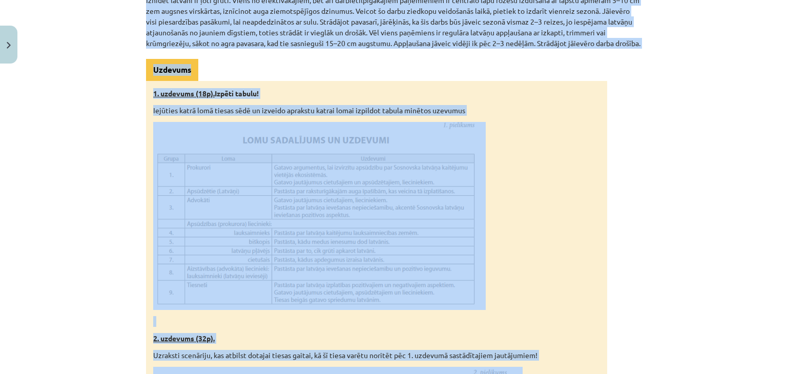
click at [629, 246] on div "Praktiskais darbs — Latvāņa tiesa 📚 Sasniedzamais rezultāts: Atlasa un analizē …" at bounding box center [393, 198] width 495 height 1036
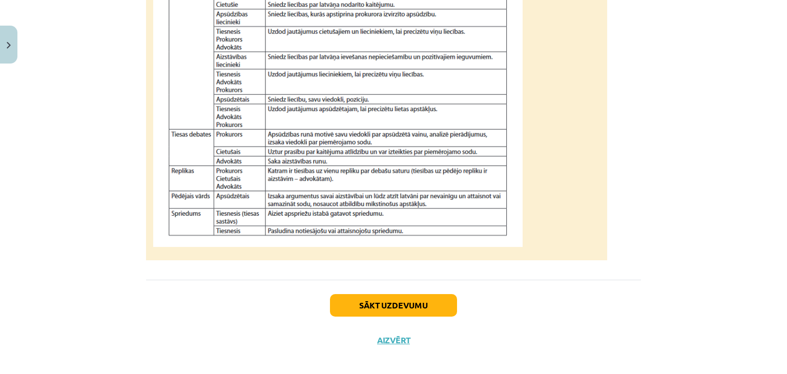
scroll to position [978, 0]
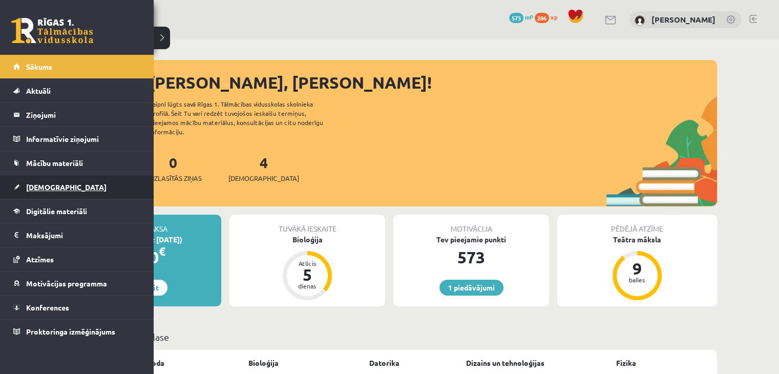
click at [64, 180] on link "[DEMOGRAPHIC_DATA]" at bounding box center [77, 187] width 128 height 24
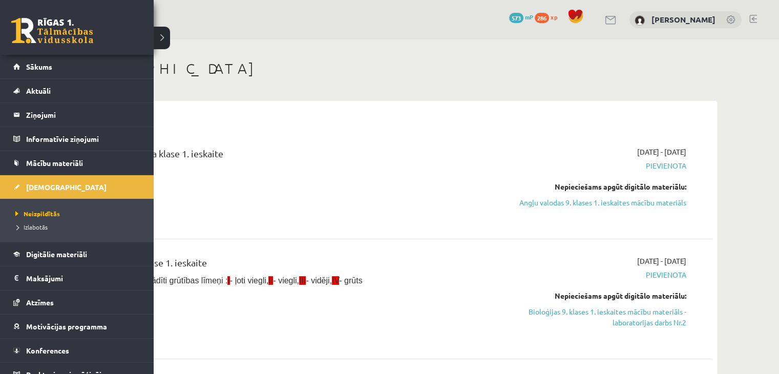
click at [26, 221] on li "Izlabotās" at bounding box center [78, 226] width 131 height 13
click at [32, 223] on span "Izlabotās" at bounding box center [32, 227] width 38 height 8
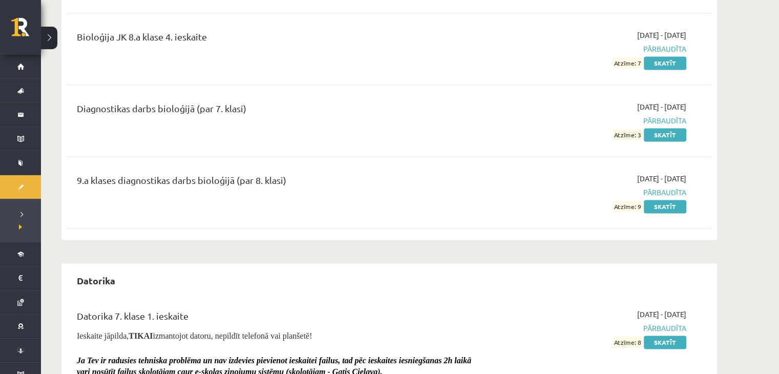
scroll to position [1527, 0]
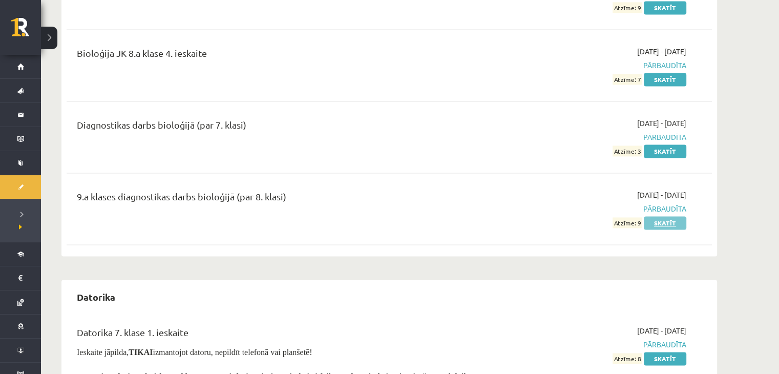
click at [673, 224] on link "Skatīt" at bounding box center [665, 222] width 43 height 13
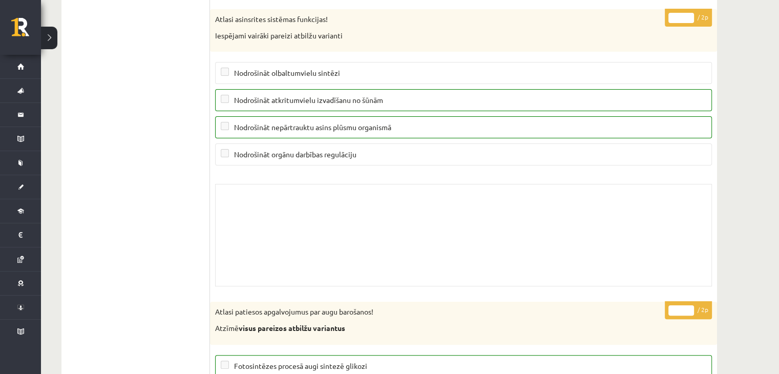
scroll to position [7911, 0]
